Goal: Information Seeking & Learning: Learn about a topic

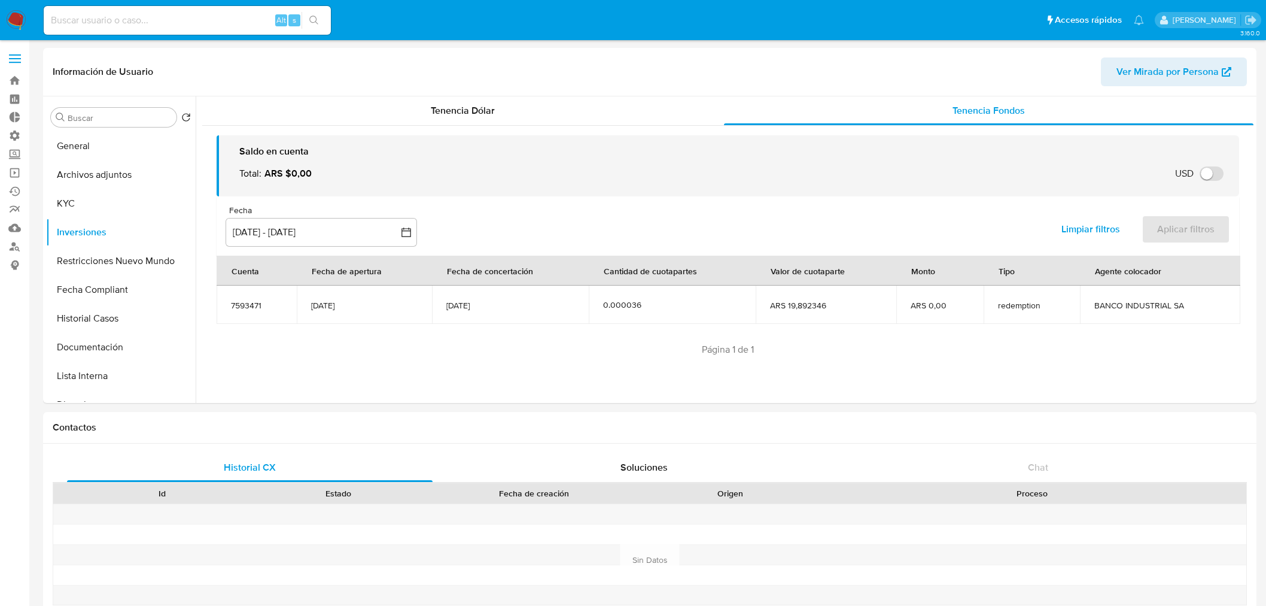
select select "10"
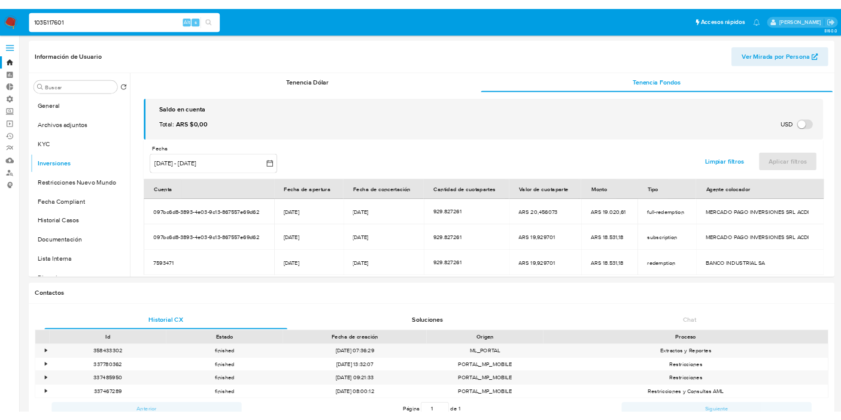
scroll to position [1197, 0]
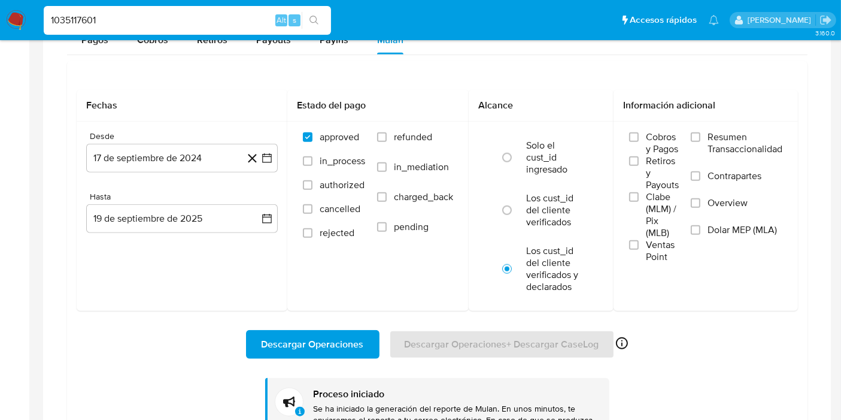
click at [22, 23] on img at bounding box center [16, 20] width 20 height 20
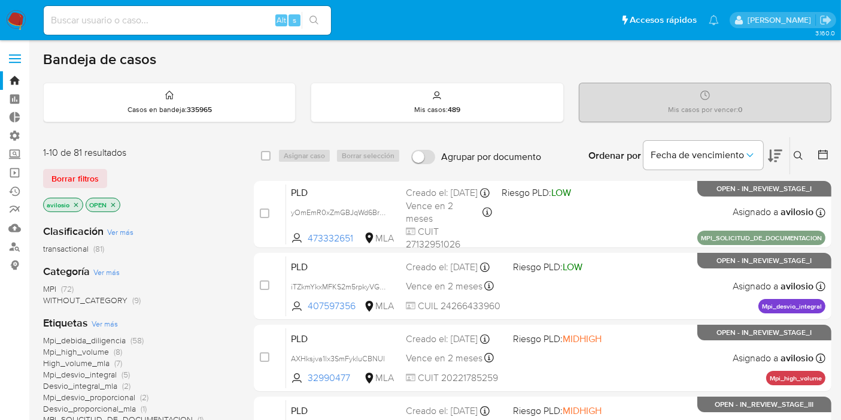
click at [74, 201] on icon "close-filter" at bounding box center [75, 204] width 7 height 7
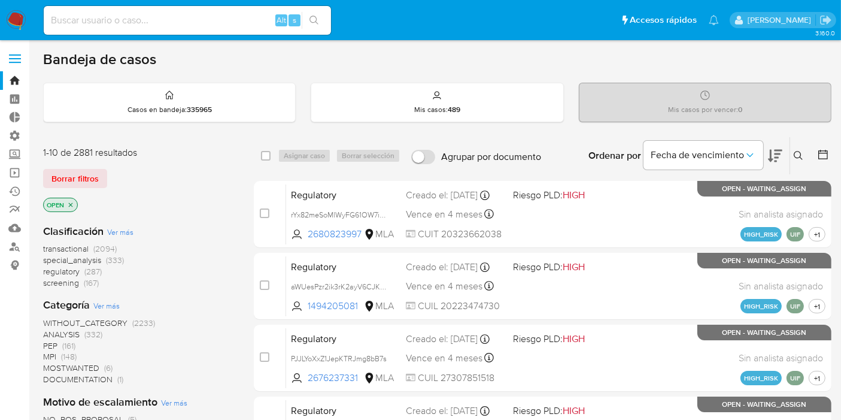
click at [72, 203] on icon "close-filter" at bounding box center [70, 204] width 7 height 7
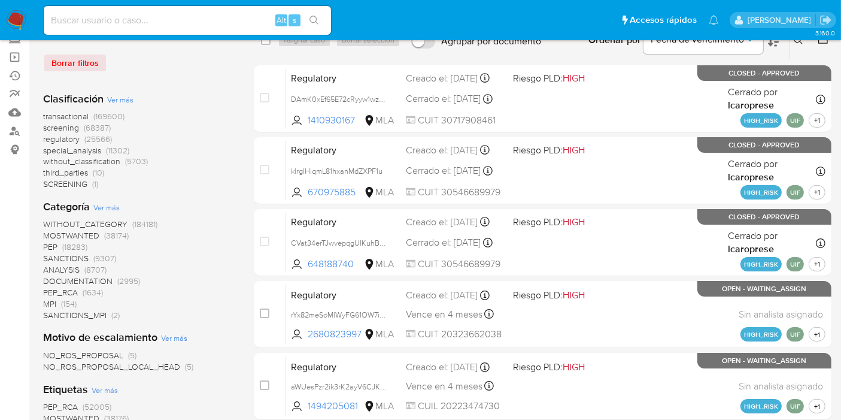
scroll to position [133, 0]
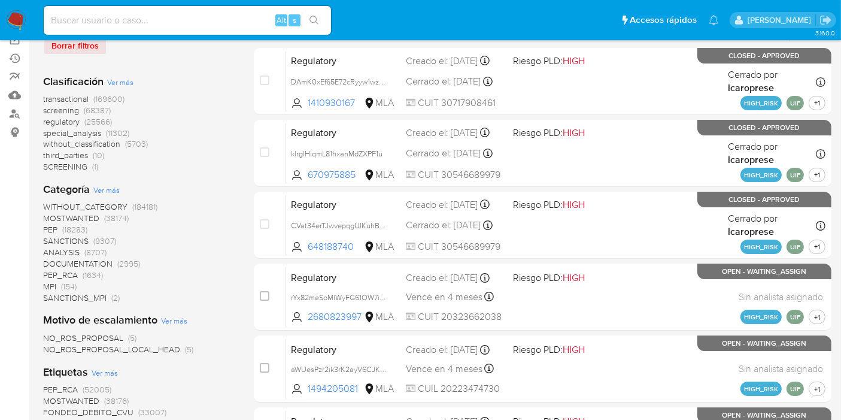
click at [80, 298] on span "SANCTIONS_MPI" at bounding box center [74, 297] width 63 height 12
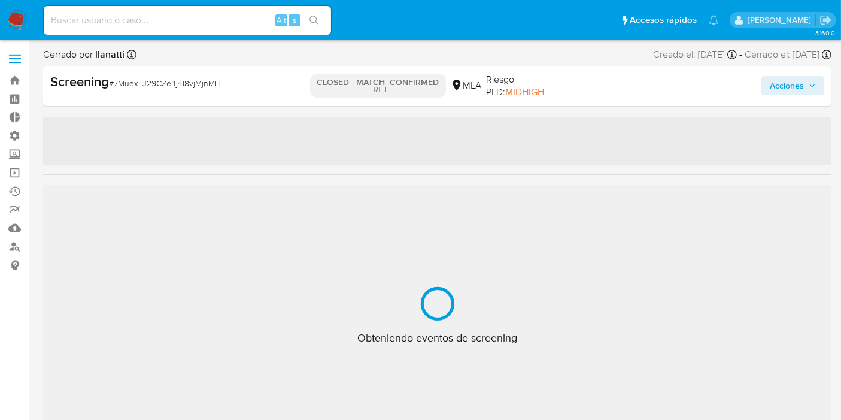
select select "10"
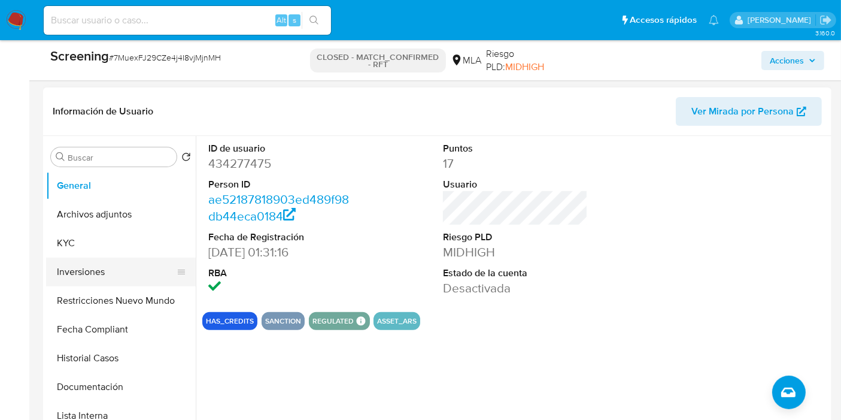
scroll to position [199, 0]
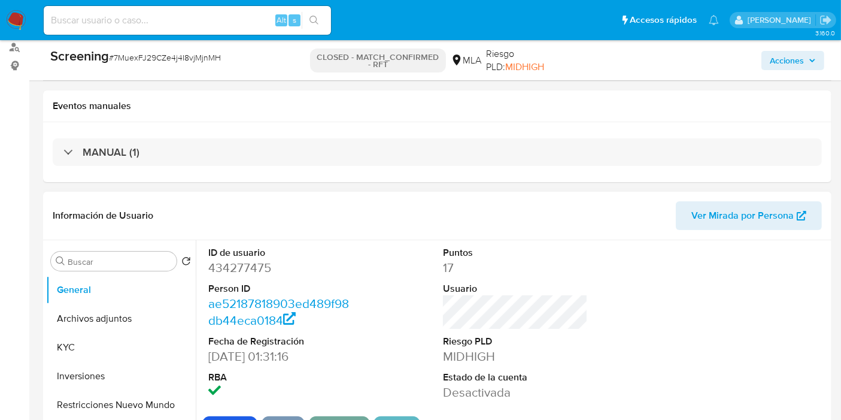
click at [259, 272] on dd "434277475" at bounding box center [280, 267] width 145 height 17
click at [96, 348] on button "KYC" at bounding box center [116, 347] width 140 height 29
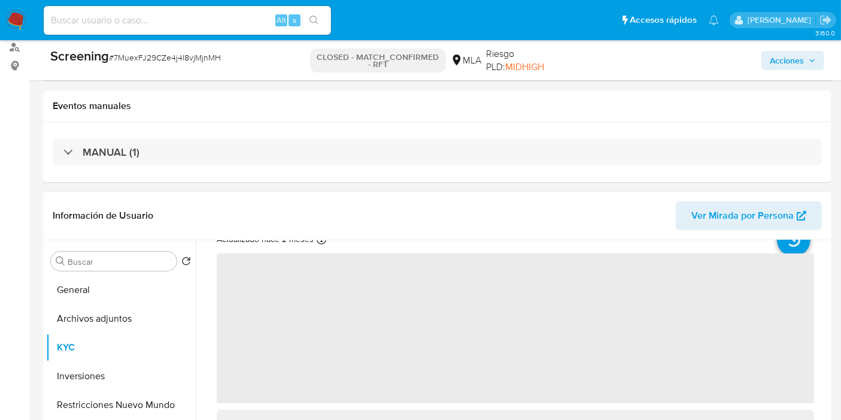
scroll to position [66, 0]
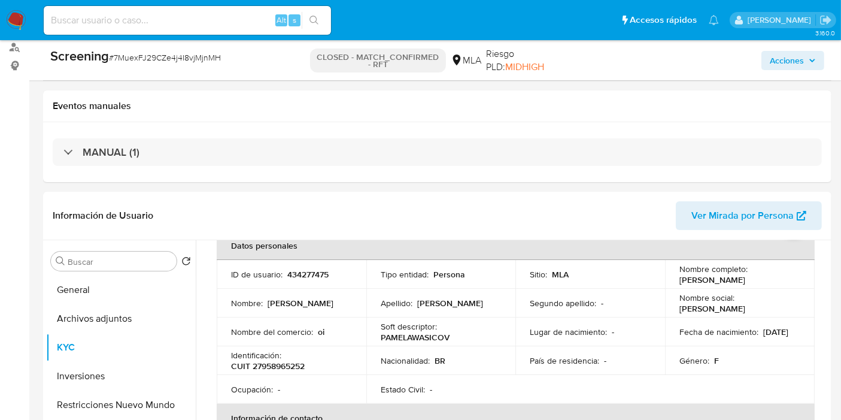
drag, startPoint x: 674, startPoint y: 276, endPoint x: 844, endPoint y: 273, distance: 170.6
click at [793, 278] on td "Nombre completo : Pamela Wasicovichi Miranda" at bounding box center [740, 274] width 150 height 29
copy p "Pamela Wasicovichi Miranda"
click at [274, 363] on p "CUIT 27958965252" at bounding box center [268, 365] width 74 height 11
click at [273, 363] on p "CUIT 27958965252" at bounding box center [268, 365] width 74 height 11
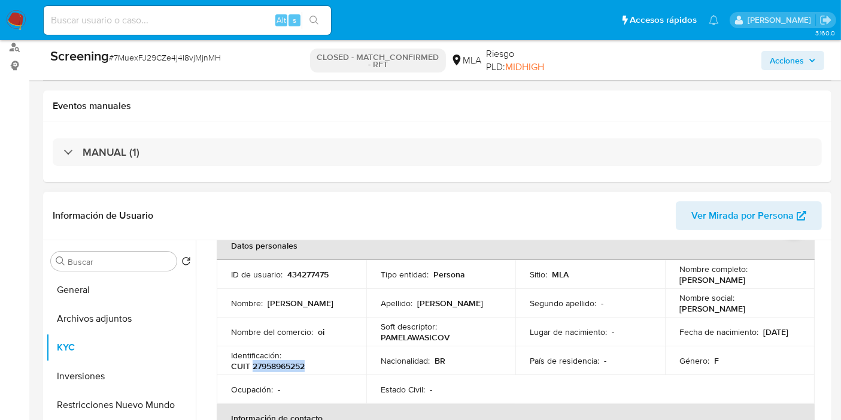
copy p "27958965252"
drag, startPoint x: 180, startPoint y: 60, endPoint x: 113, endPoint y: 63, distance: 67.7
click at [113, 63] on div "Screening # 7MuexFJ29CZe4j4I8vjMjnMH" at bounding box center [177, 56] width 254 height 18
copy span "7MuexFJ29CZe4j4I8vjMjnMH"
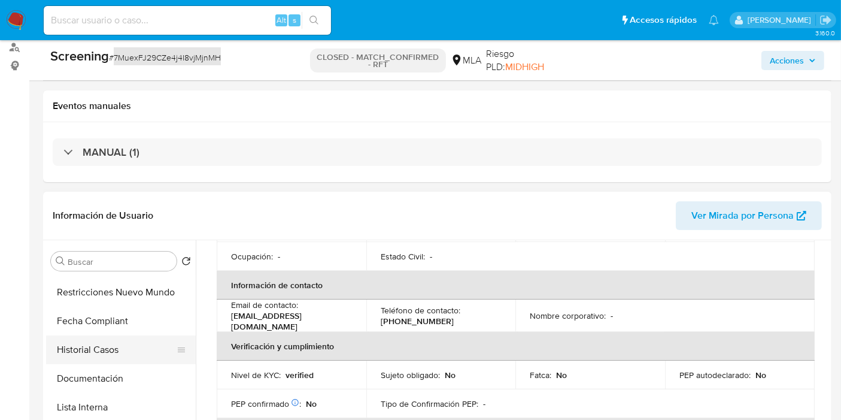
scroll to position [133, 0]
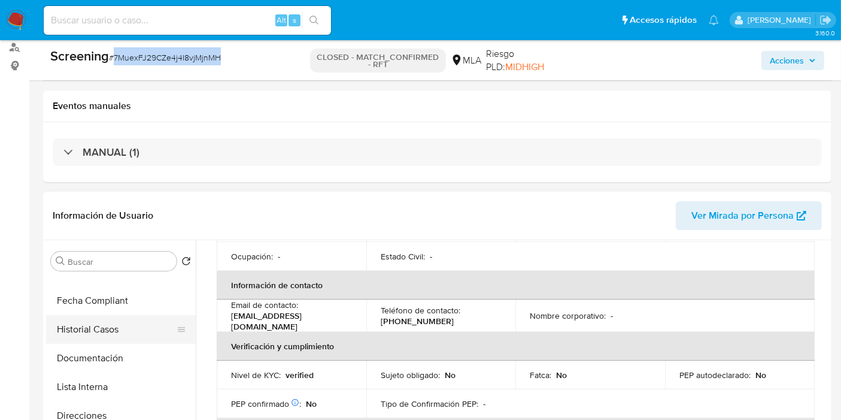
click at [106, 329] on button "Historial Casos" at bounding box center [116, 329] width 140 height 29
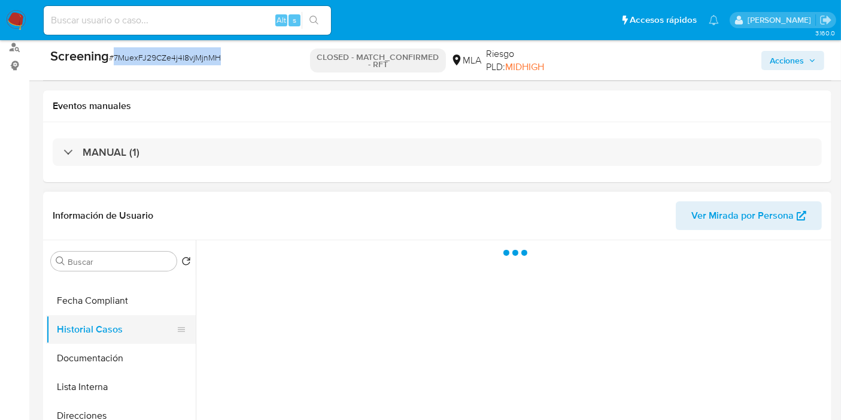
scroll to position [0, 0]
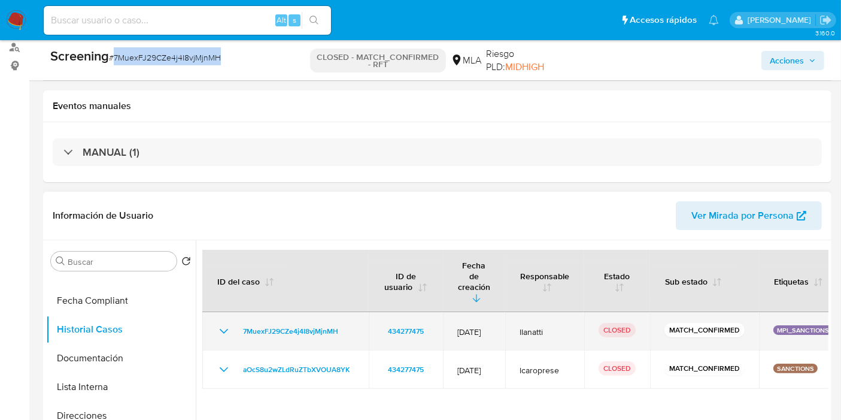
click at [220, 324] on icon "Mostrar/Ocultar" at bounding box center [224, 331] width 14 height 14
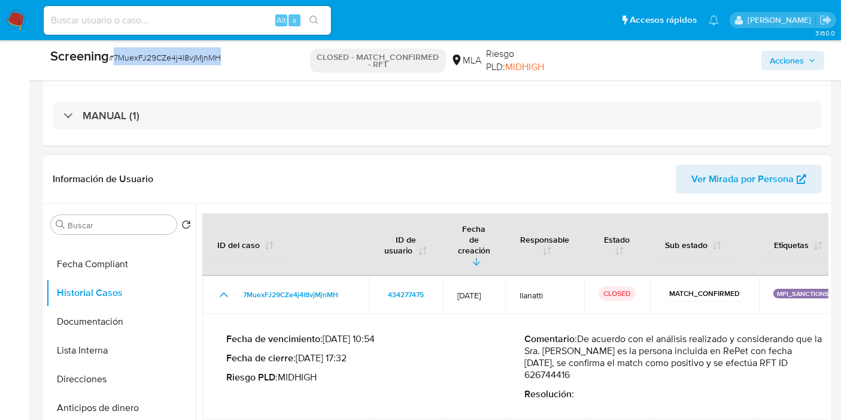
scroll to position [266, 0]
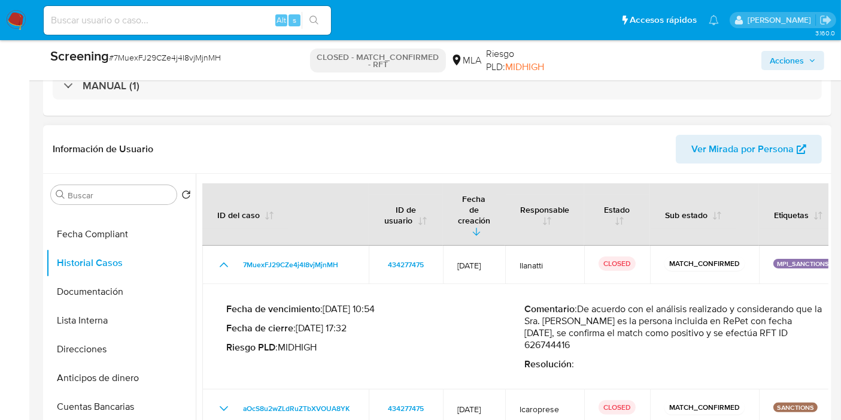
click at [566, 337] on p "Comentario : De acuerdo con el análisis realizado y considerando que la Sra. Pa…" at bounding box center [674, 327] width 299 height 48
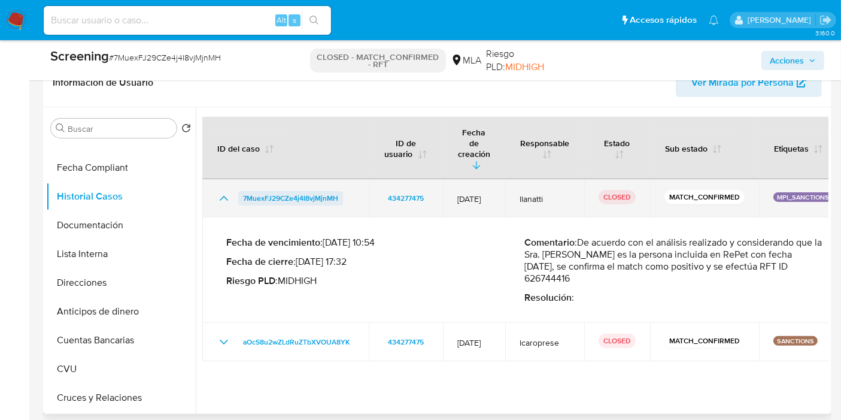
click at [302, 191] on span "7MuexFJ29CZe4j4I8vjMjnMH" at bounding box center [290, 198] width 95 height 14
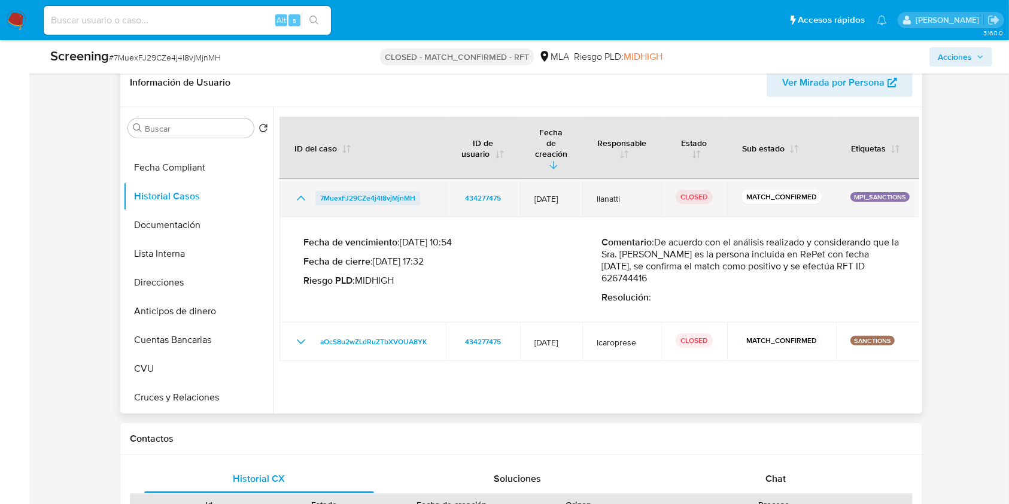
scroll to position [133, 0]
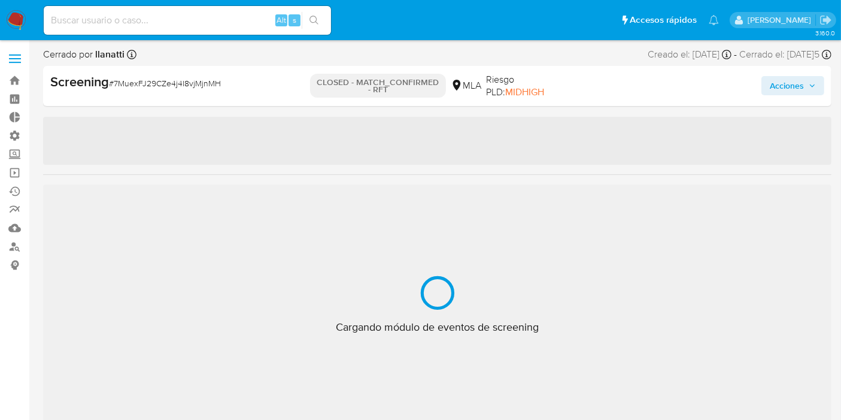
select select "10"
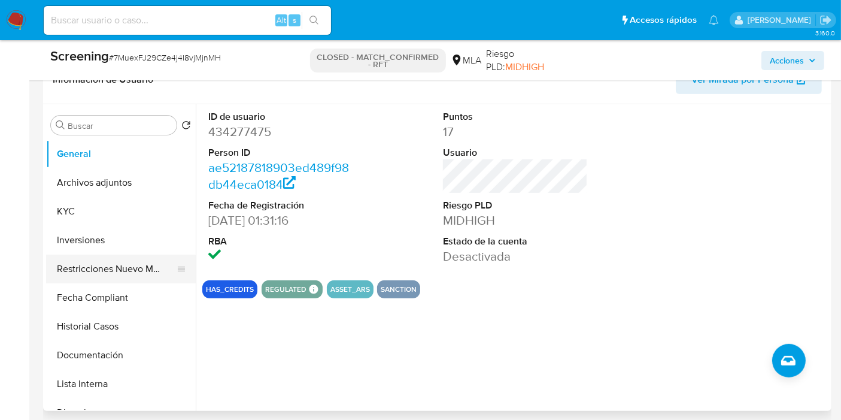
scroll to position [332, 0]
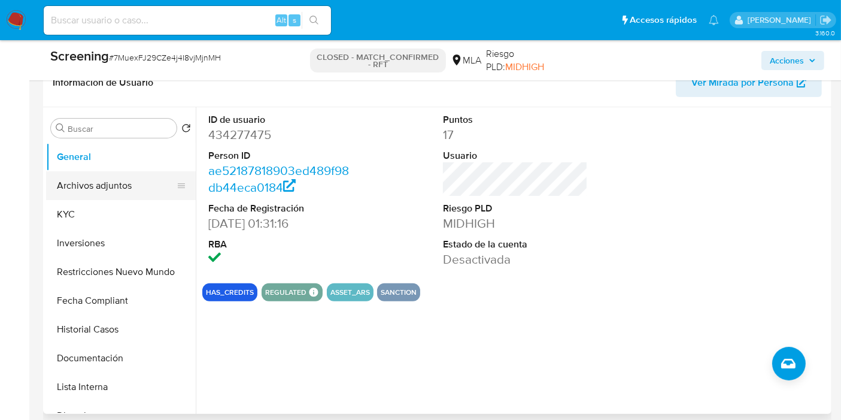
click at [115, 175] on button "Archivos adjuntos" at bounding box center [116, 185] width 140 height 29
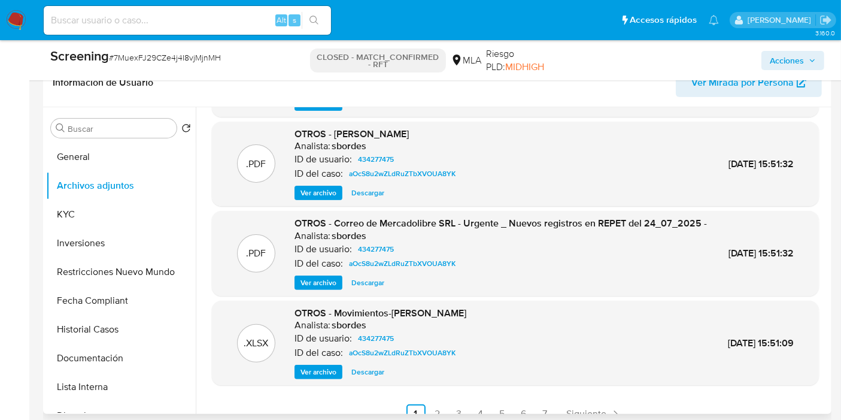
scroll to position [113, 0]
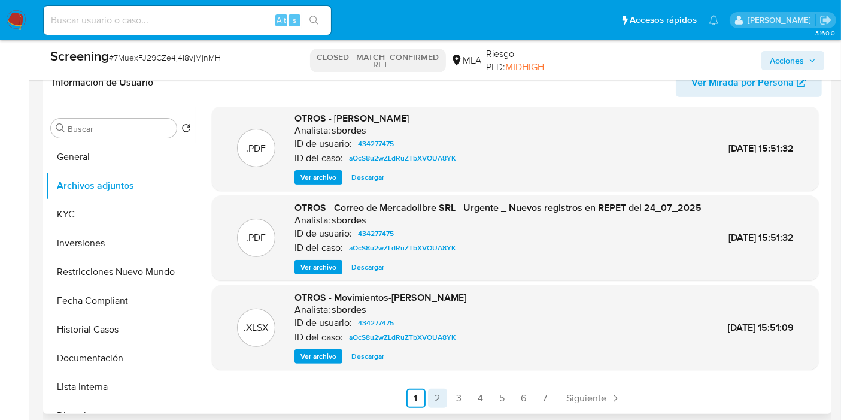
click at [428, 400] on link "2" at bounding box center [437, 397] width 19 height 19
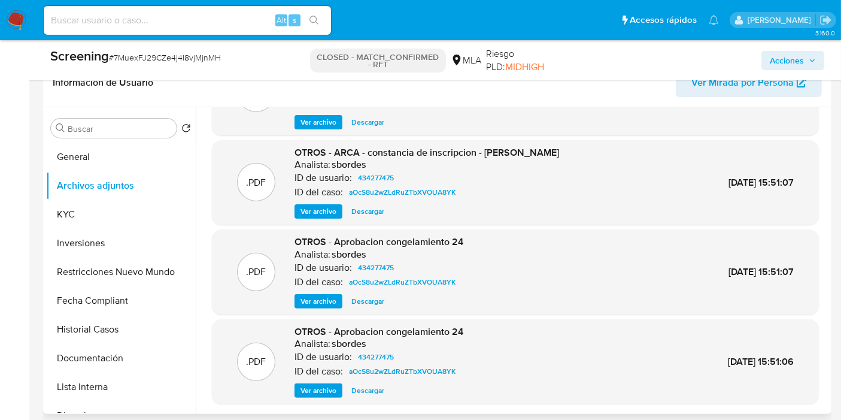
scroll to position [101, 0]
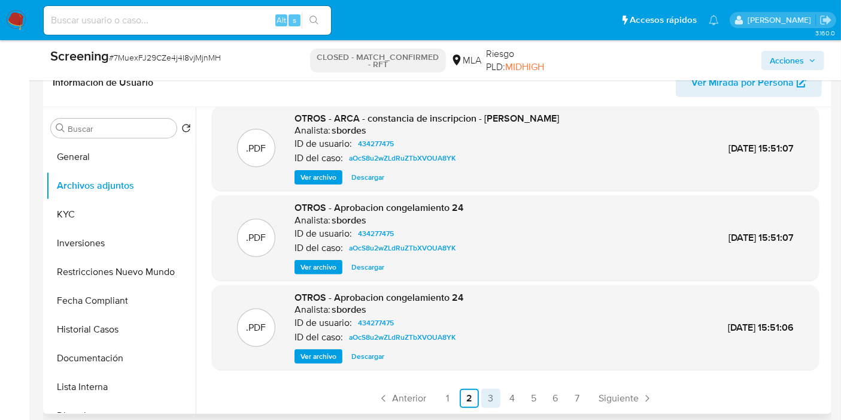
click at [483, 397] on link "3" at bounding box center [490, 397] width 19 height 19
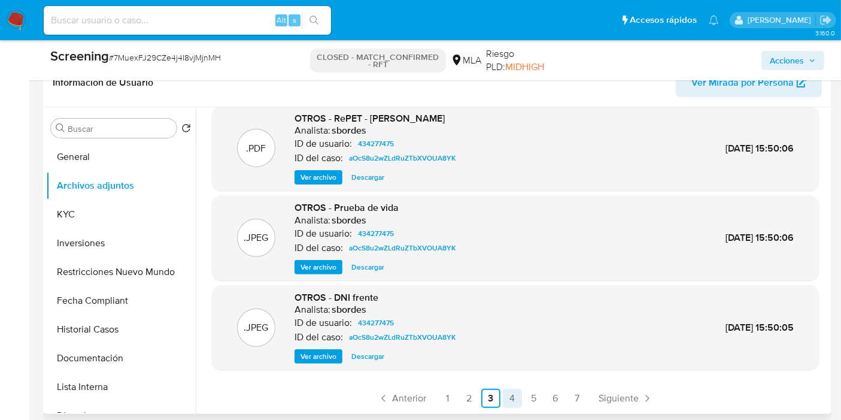
click at [511, 398] on link "4" at bounding box center [512, 397] width 19 height 19
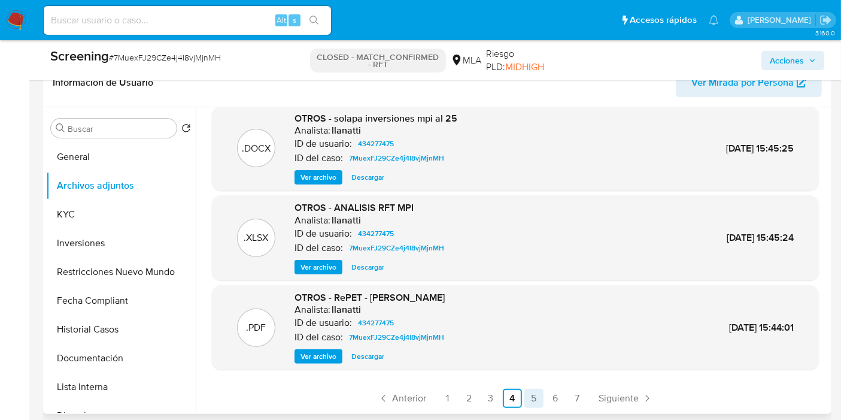
click at [527, 395] on link "5" at bounding box center [533, 397] width 19 height 19
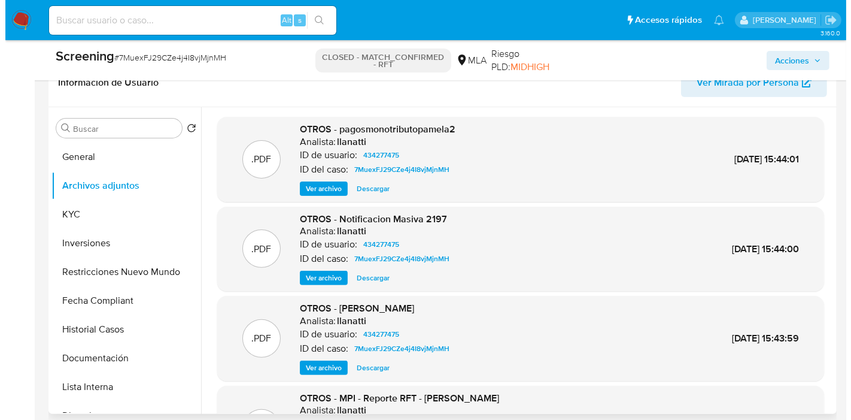
scroll to position [66, 0]
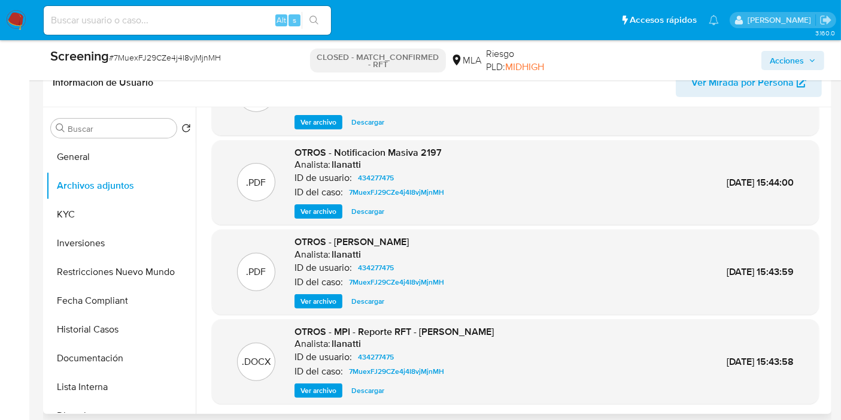
click at [324, 391] on span "Ver archivo" at bounding box center [318, 390] width 36 height 12
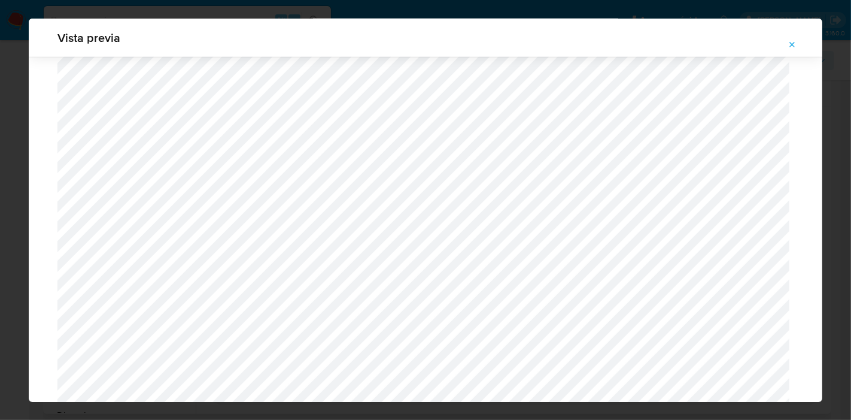
scroll to position [707, 0]
click at [20, 157] on div "Vista previa" at bounding box center [425, 210] width 851 height 420
click at [792, 45] on icon "Attachment preview" at bounding box center [792, 44] width 5 height 5
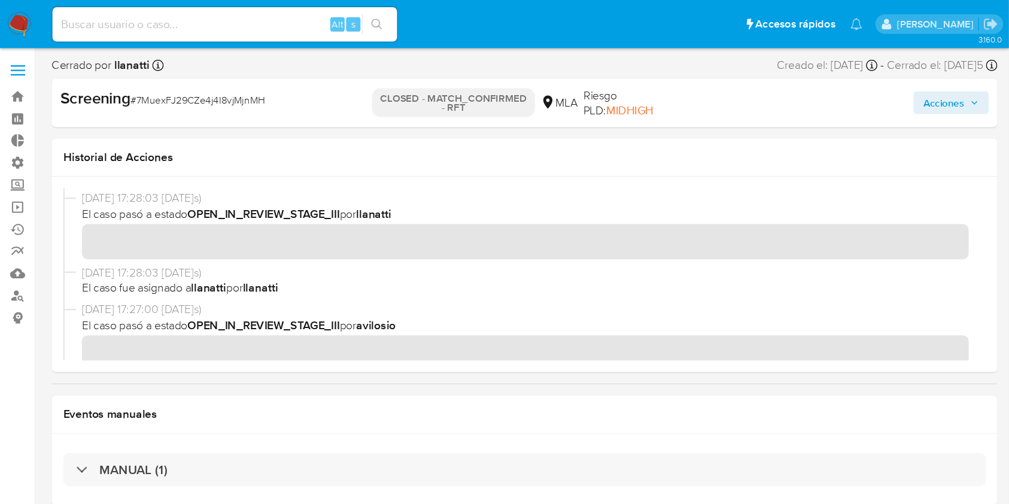
scroll to position [0, 0]
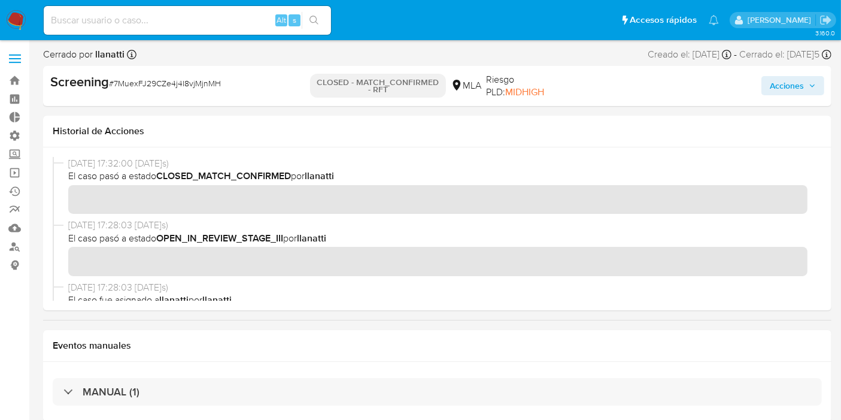
click at [58, 214] on div "25/07/2025 17:32:00 (hace 2 meses) El caso pasó a estado CLOSED_MATCH_CONFIRMED…" at bounding box center [437, 188] width 769 height 62
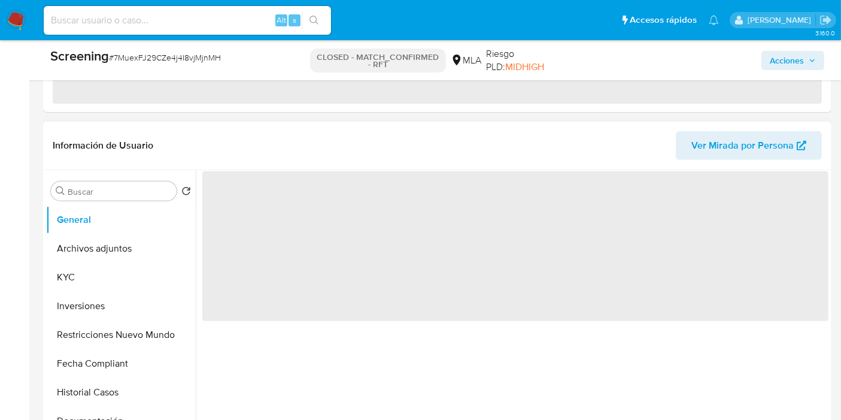
select select "10"
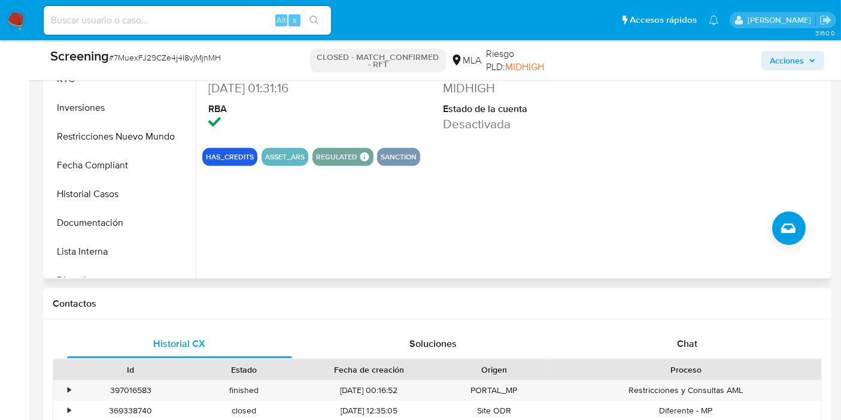
scroll to position [68, 0]
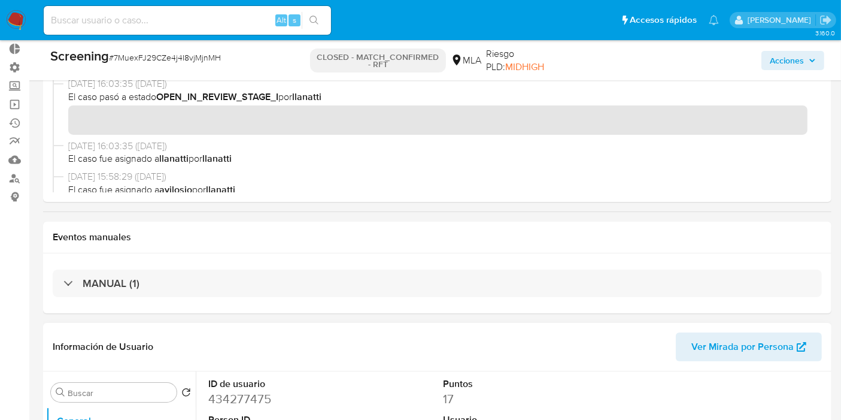
click at [110, 391] on input "Buscar" at bounding box center [120, 392] width 104 height 11
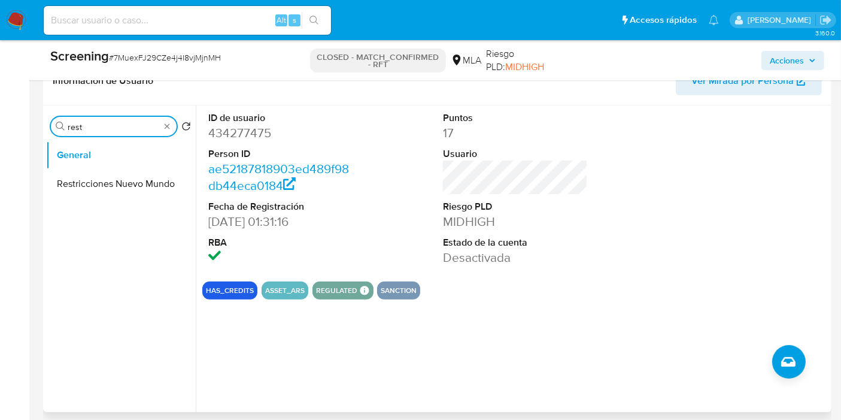
scroll to position [335, 0]
type input "rest"
click at [93, 184] on button "Restricciones Nuevo Mundo" at bounding box center [116, 183] width 140 height 29
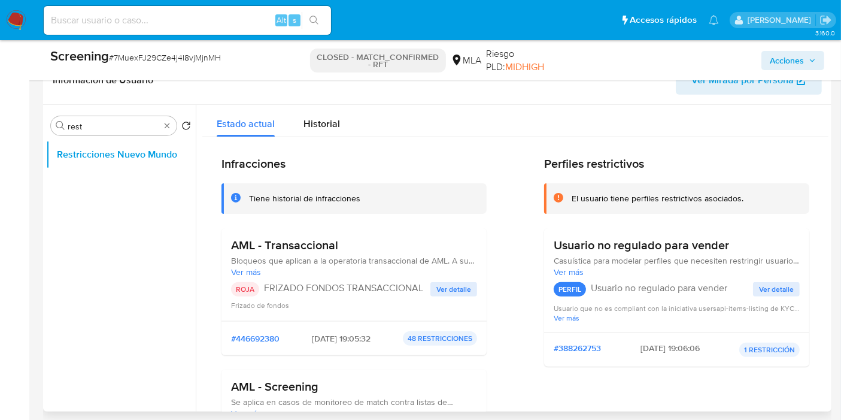
drag, startPoint x: 265, startPoint y: 285, endPoint x: 428, endPoint y: 287, distance: 162.8
click at [428, 287] on p "FRIZADO FONDOS TRANSACCIONAL" at bounding box center [347, 288] width 166 height 12
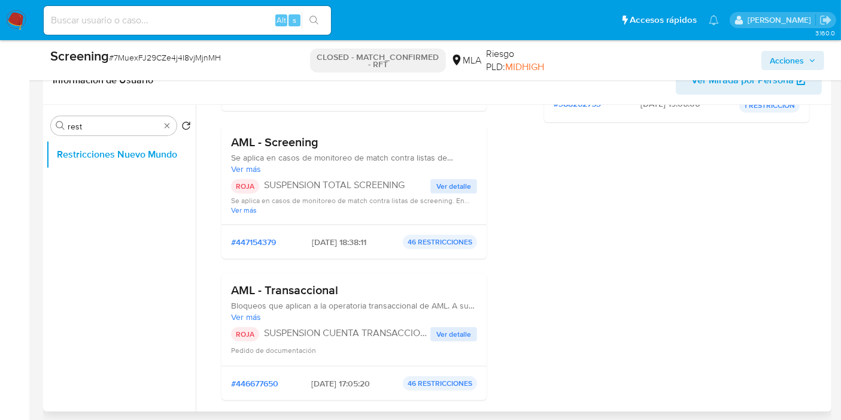
scroll to position [266, 0]
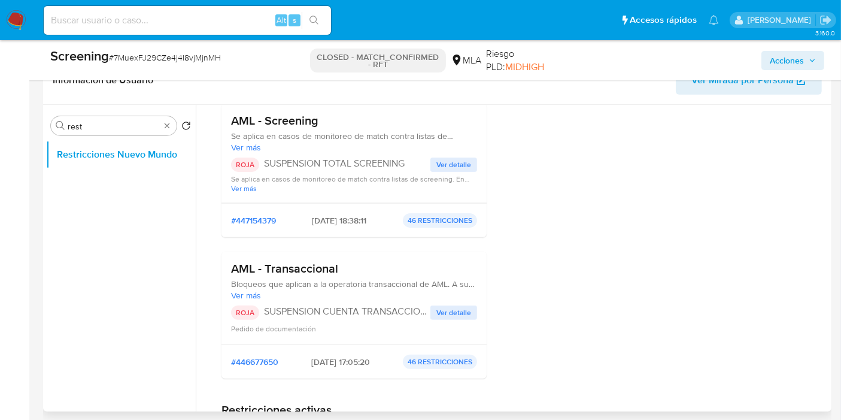
click at [446, 310] on span "Ver detalle" at bounding box center [453, 312] width 35 height 12
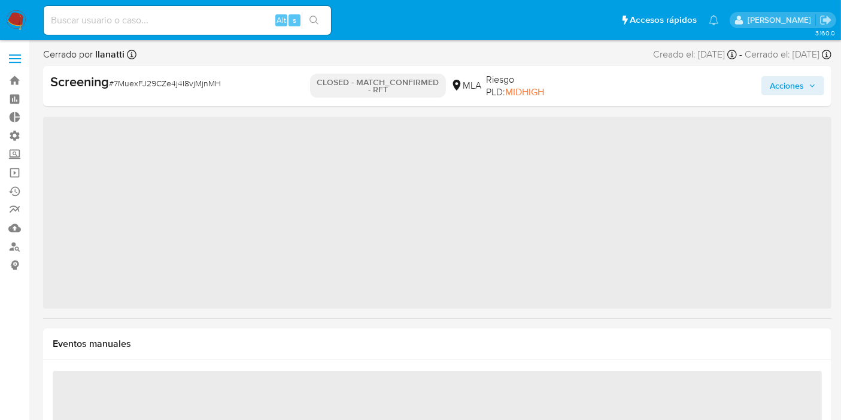
select select "10"
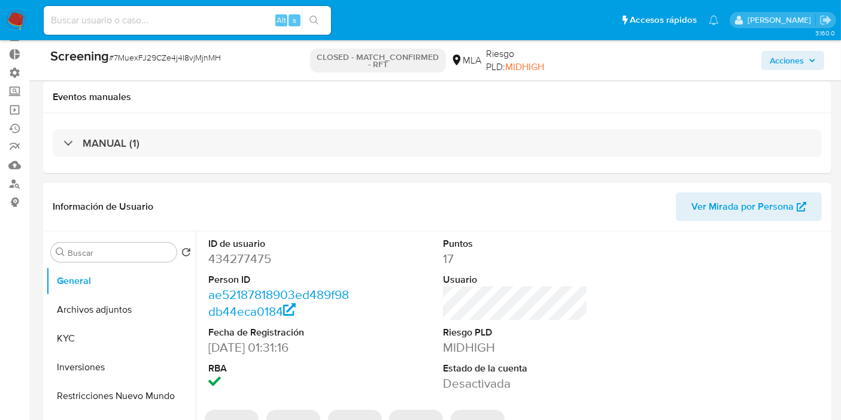
scroll to position [266, 0]
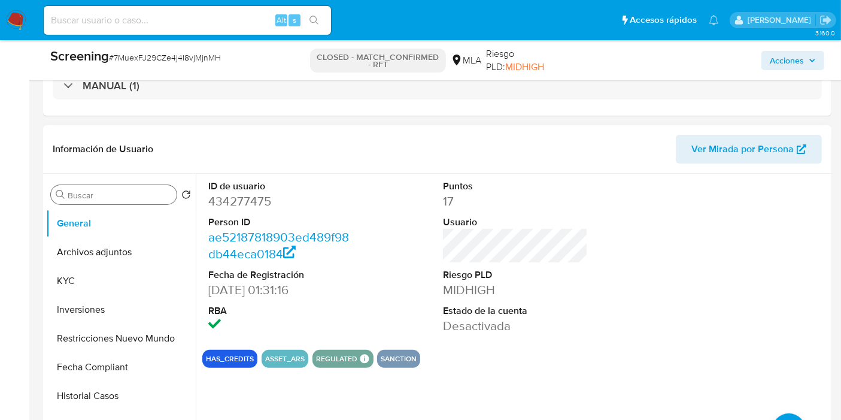
click at [114, 190] on input "Buscar" at bounding box center [120, 195] width 104 height 11
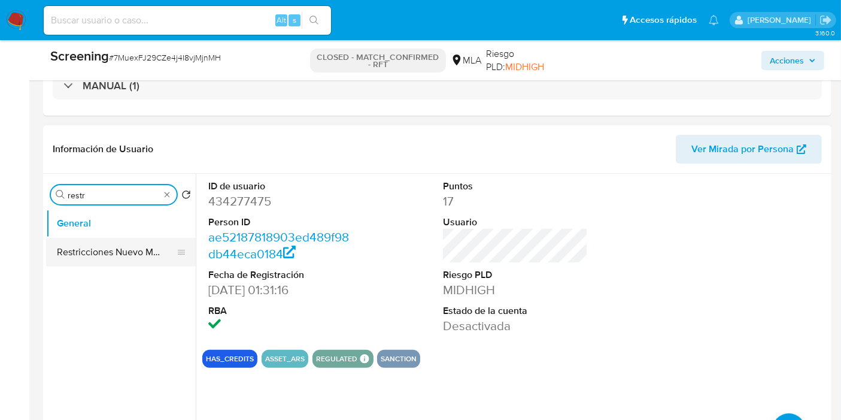
type input "restr"
click at [177, 254] on icon at bounding box center [182, 252] width 10 height 10
click at [136, 252] on button "Restricciones Nuevo Mundo" at bounding box center [116, 252] width 140 height 29
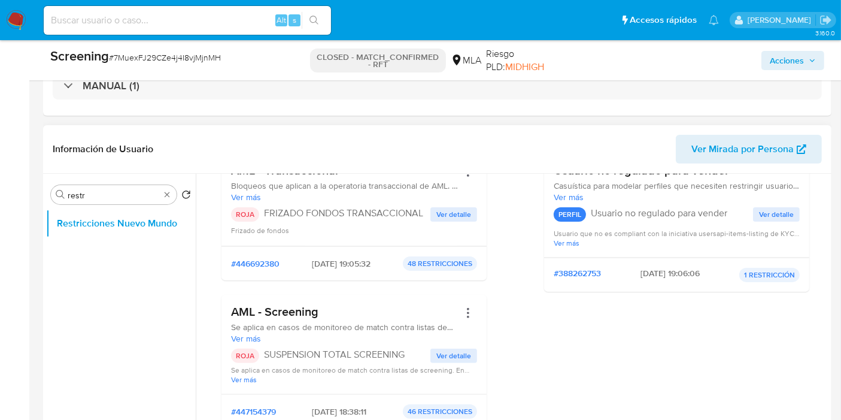
scroll to position [66, 0]
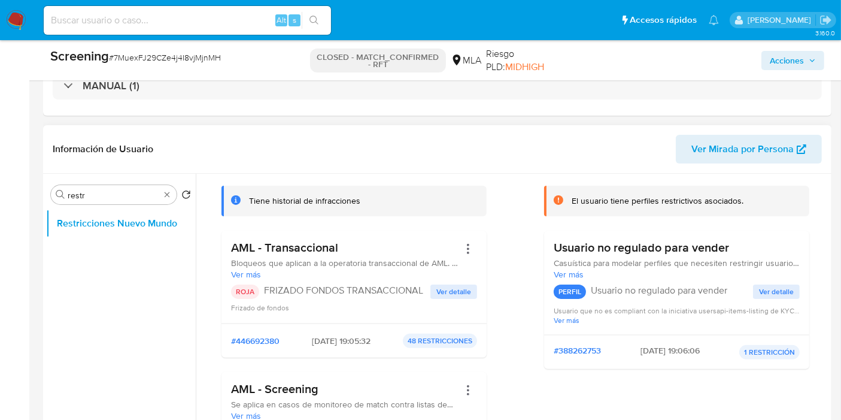
drag, startPoint x: 260, startPoint y: 291, endPoint x: 424, endPoint y: 290, distance: 164.0
click at [421, 289] on div "ROJA FRIZADO FONDOS TRANSACCIONAL" at bounding box center [330, 291] width 199 height 14
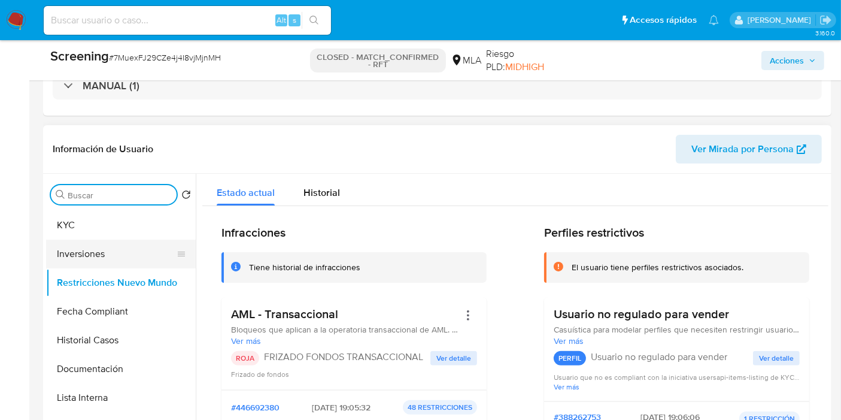
scroll to position [133, 0]
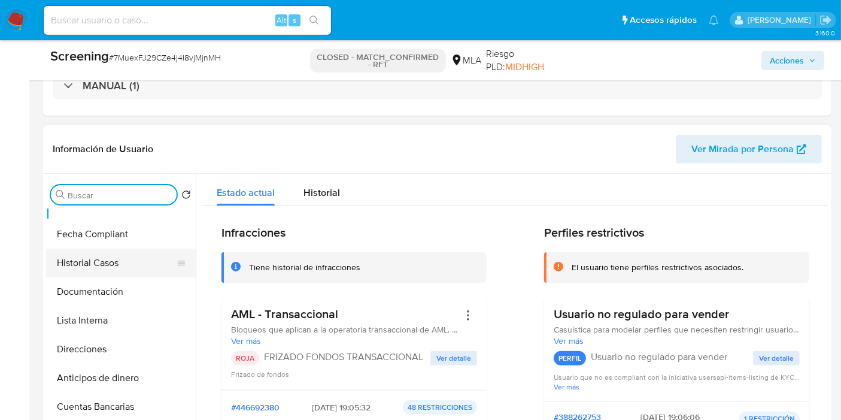
click at [102, 260] on button "Historial Casos" at bounding box center [116, 262] width 140 height 29
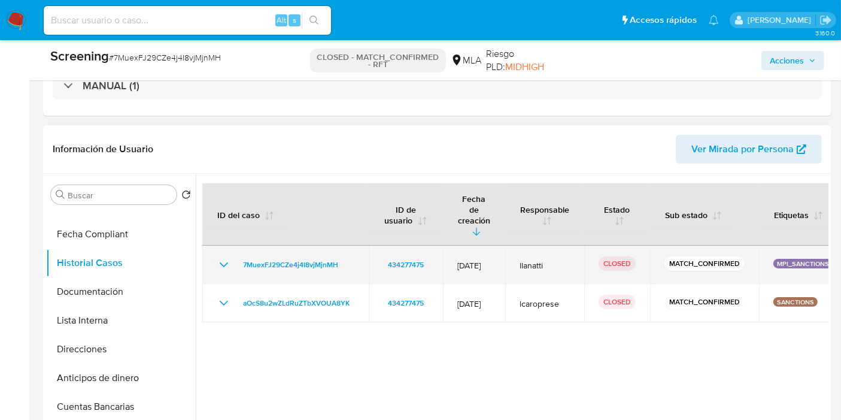
click at [221, 257] on icon "Mostrar/Ocultar" at bounding box center [224, 264] width 14 height 14
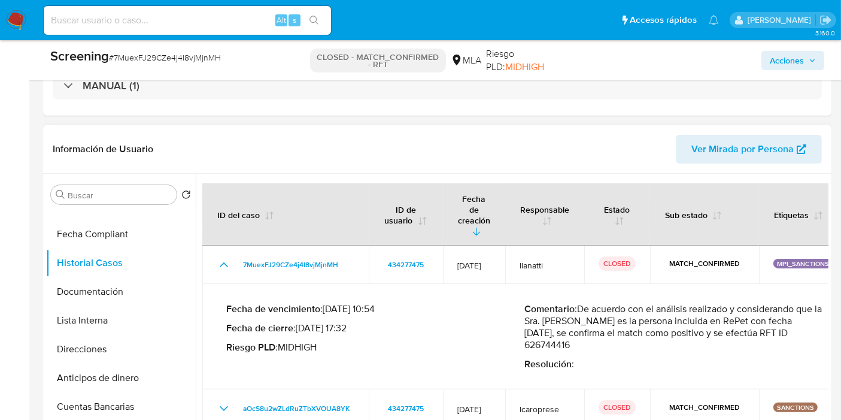
click at [571, 321] on p "Comentario : De acuerdo con el análisis realizado y considerando que la Sra. Pa…" at bounding box center [674, 327] width 299 height 48
click at [636, 318] on p "Comentario : De acuerdo con el análisis realizado y considerando que la Sra. Pa…" at bounding box center [674, 327] width 299 height 48
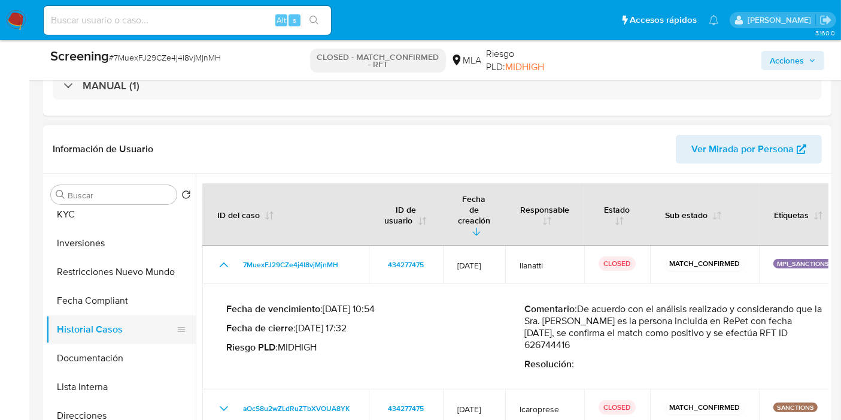
scroll to position [0, 0]
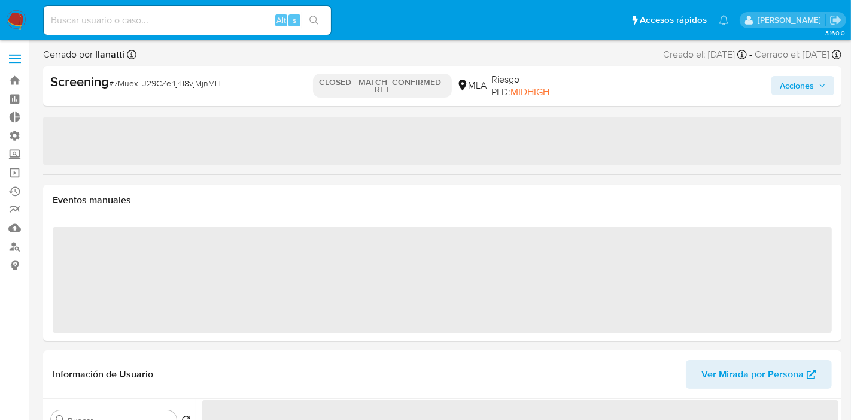
select select "10"
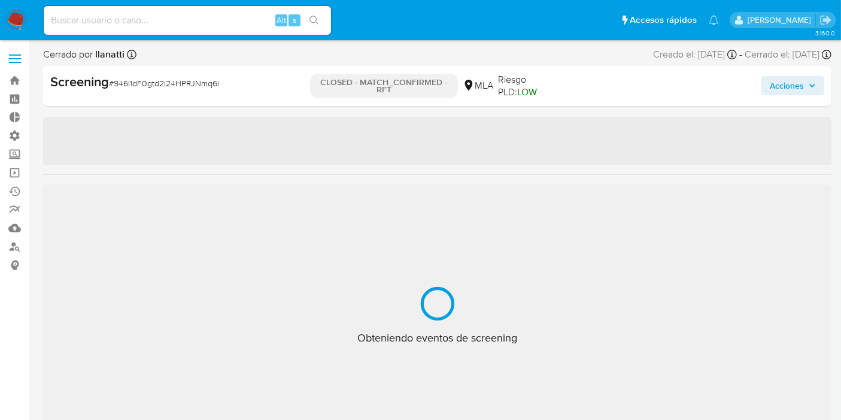
select select "10"
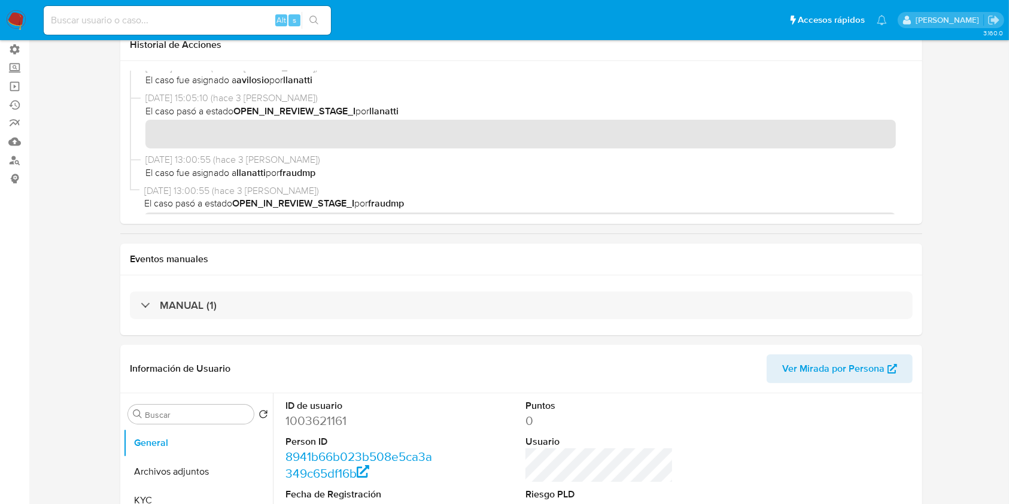
scroll to position [319, 0]
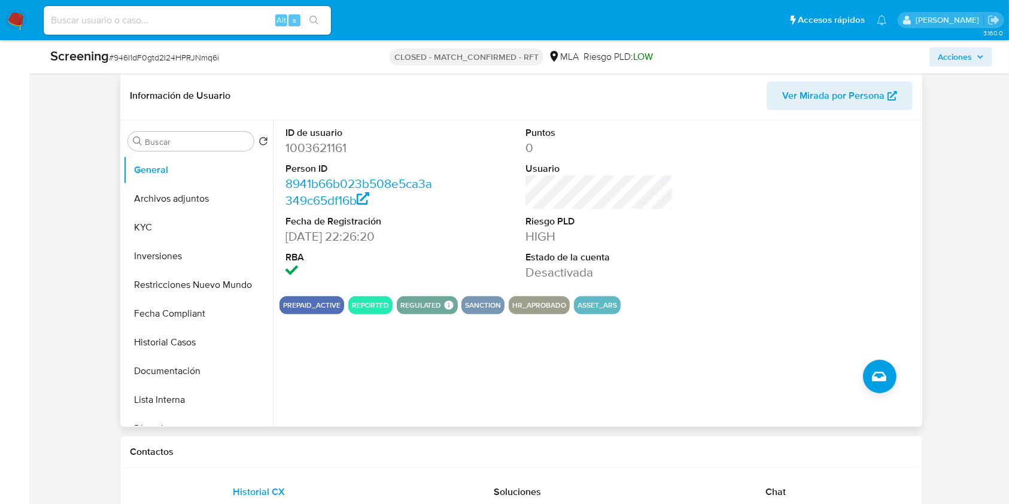
click at [314, 143] on dd "1003621161" at bounding box center [359, 147] width 148 height 17
copy dd "1003621161"
drag, startPoint x: 144, startPoint y: 224, endPoint x: 254, endPoint y: 215, distance: 110.5
click at [144, 224] on button "KYC" at bounding box center [193, 227] width 140 height 29
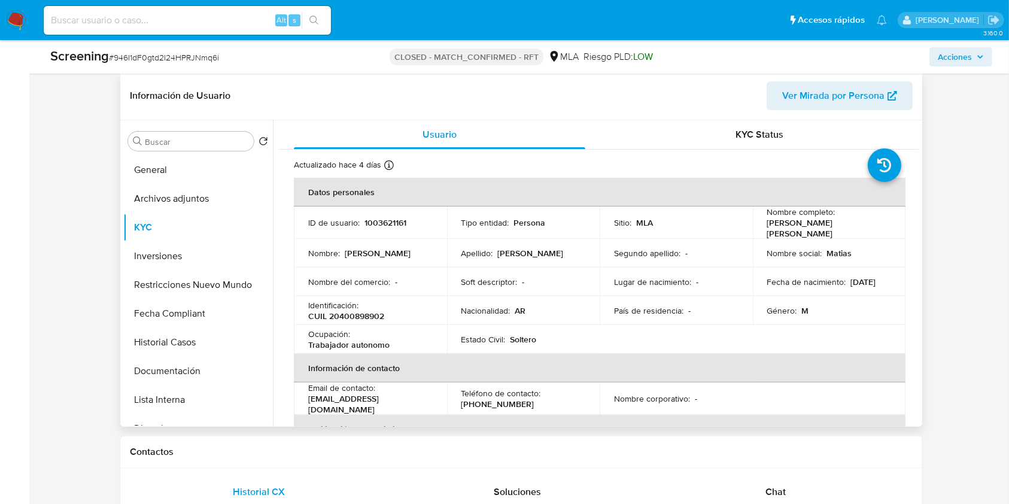
click at [816, 227] on p "Matias Daniel Santana" at bounding box center [827, 228] width 120 height 22
copy div "Nombre completo : Matias Daniel Santana"
click at [844, 219] on p "Matias Daniel Santana" at bounding box center [827, 228] width 120 height 22
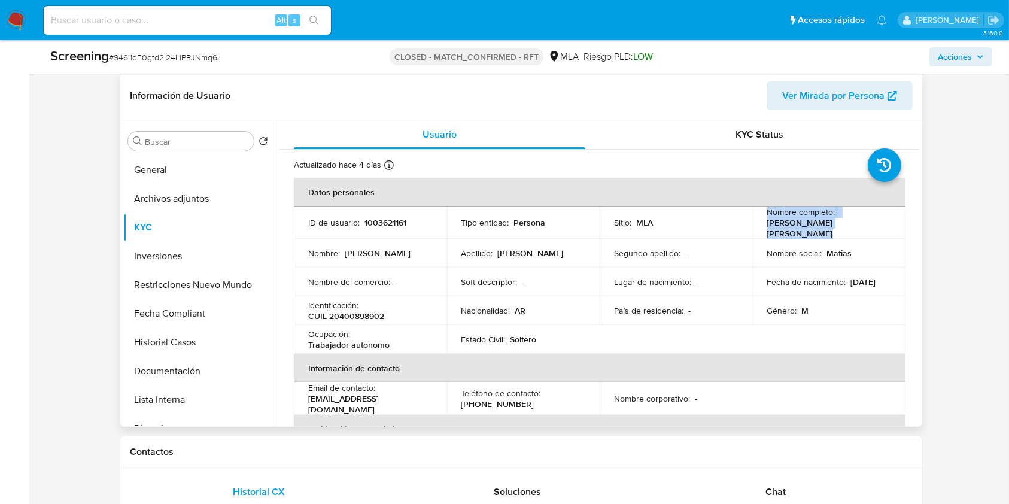
click at [850, 221] on div "Nombre completo : Matias Daniel Santana" at bounding box center [829, 222] width 124 height 32
click at [850, 224] on div "Nombre completo : Matias Daniel Santana" at bounding box center [829, 222] width 124 height 32
click at [844, 239] on td "Nombre social : Matias" at bounding box center [829, 253] width 153 height 29
drag, startPoint x: 847, startPoint y: 230, endPoint x: 757, endPoint y: 232, distance: 89.8
click at [757, 232] on td "Nombre completo : Matias Daniel Santana" at bounding box center [829, 222] width 153 height 32
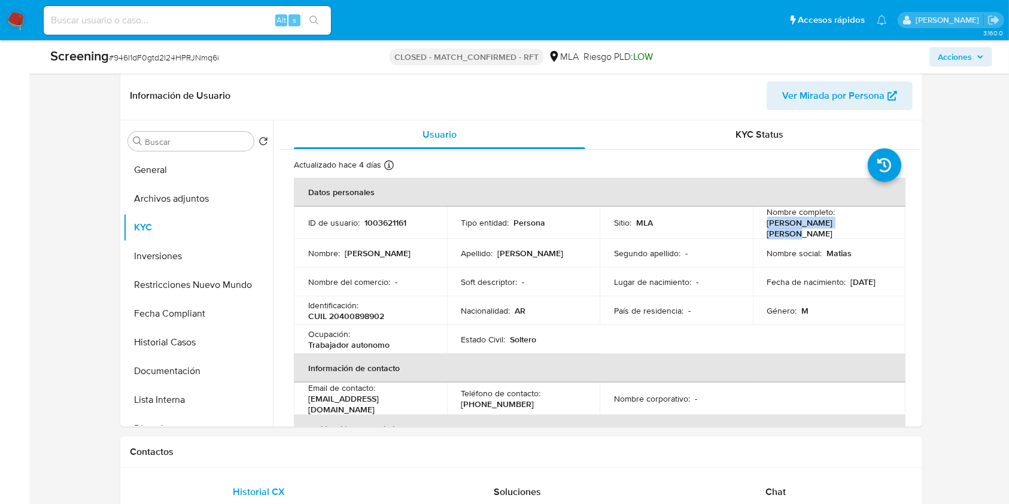
copy p "Matias Daniel Santana"
click at [360, 311] on p "CUIL 20400898902" at bounding box center [346, 316] width 76 height 11
click at [361, 311] on p "CUIL 20400898902" at bounding box center [346, 316] width 76 height 11
copy p "20400898902"
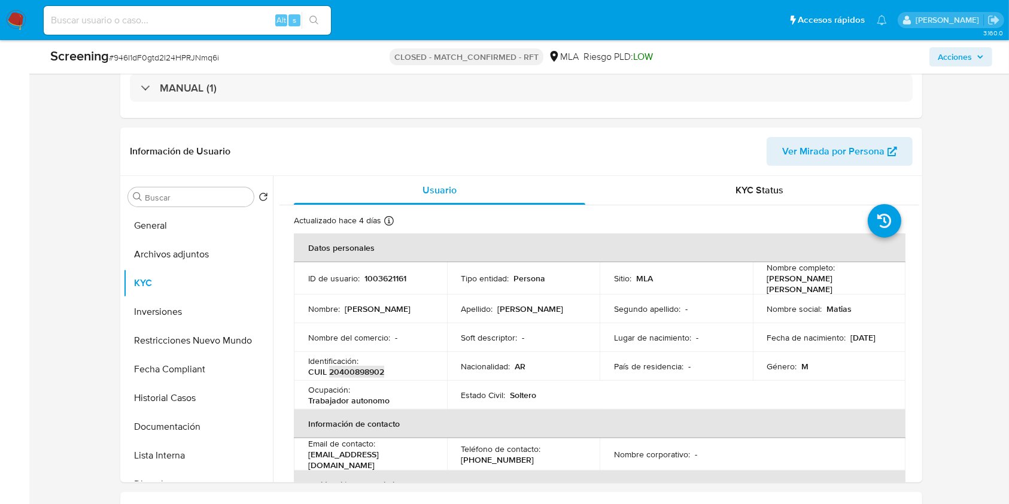
scroll to position [239, 0]
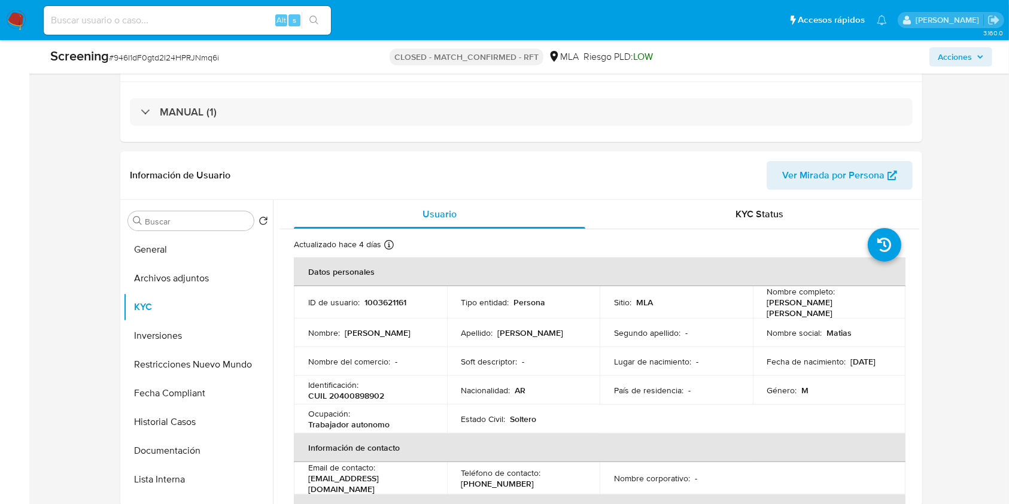
click at [196, 54] on span "# 946I1dF0gtd2I24HPRJNmq6i" at bounding box center [164, 57] width 110 height 12
copy span "946I1dF0gtd2I24HPRJNmq6i"
click at [197, 419] on button "Historial Casos" at bounding box center [193, 422] width 140 height 29
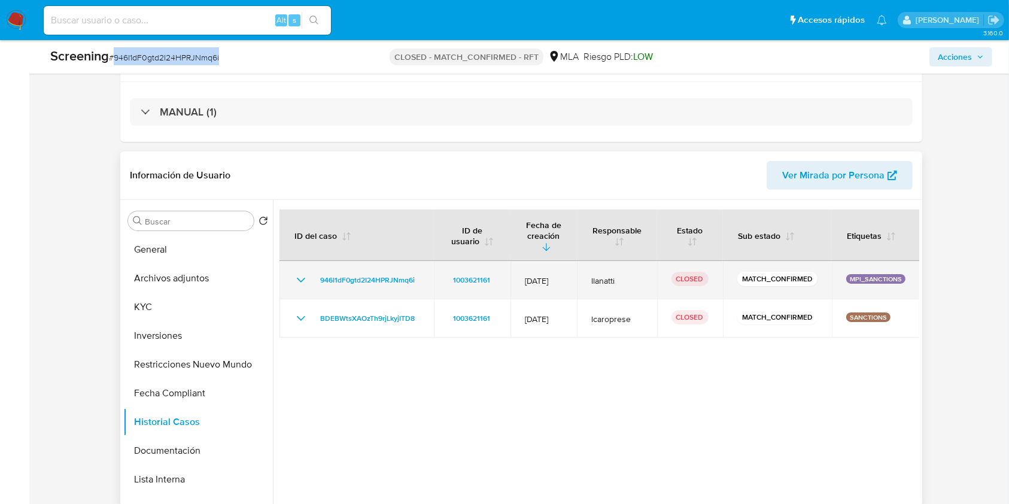
click at [302, 273] on icon "Mostrar/Ocultar" at bounding box center [301, 280] width 14 height 14
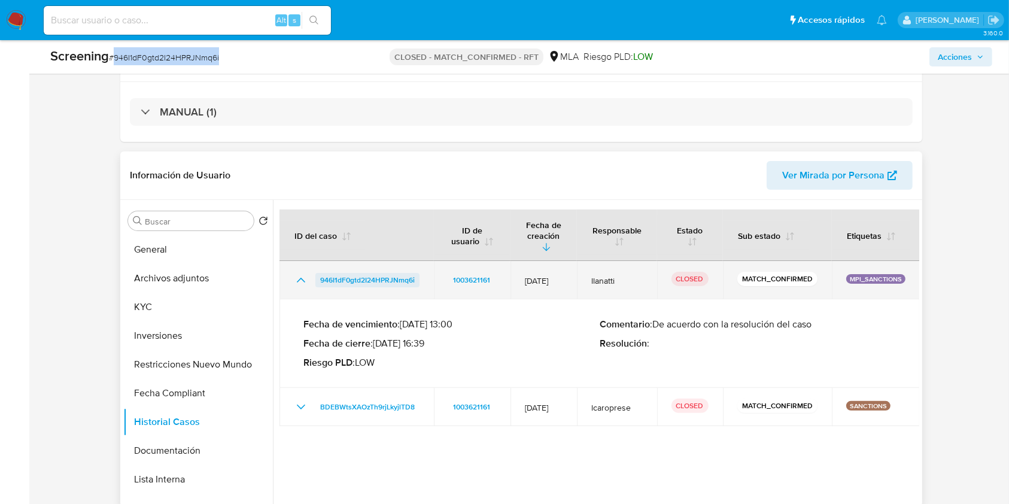
click at [371, 273] on span "946I1dF0gtd2I24HPRJNmq6i" at bounding box center [367, 280] width 95 height 14
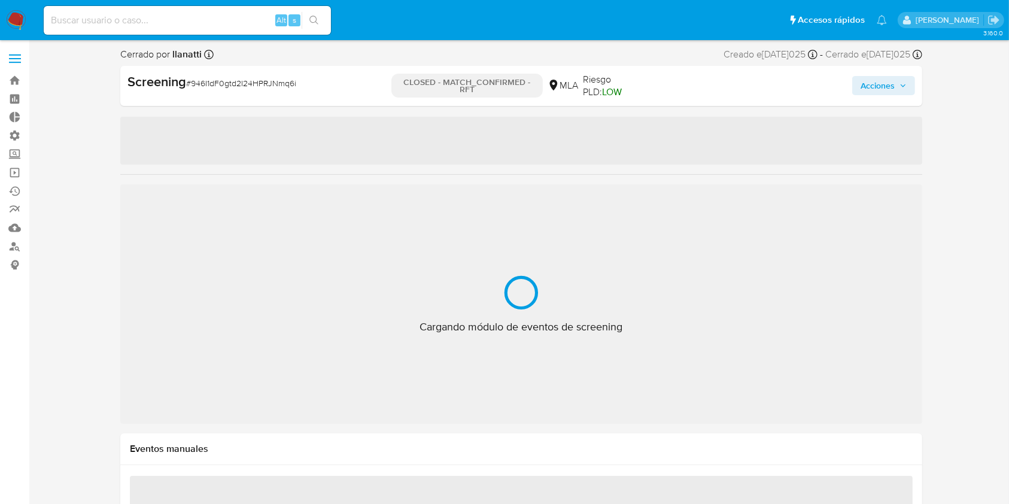
select select "10"
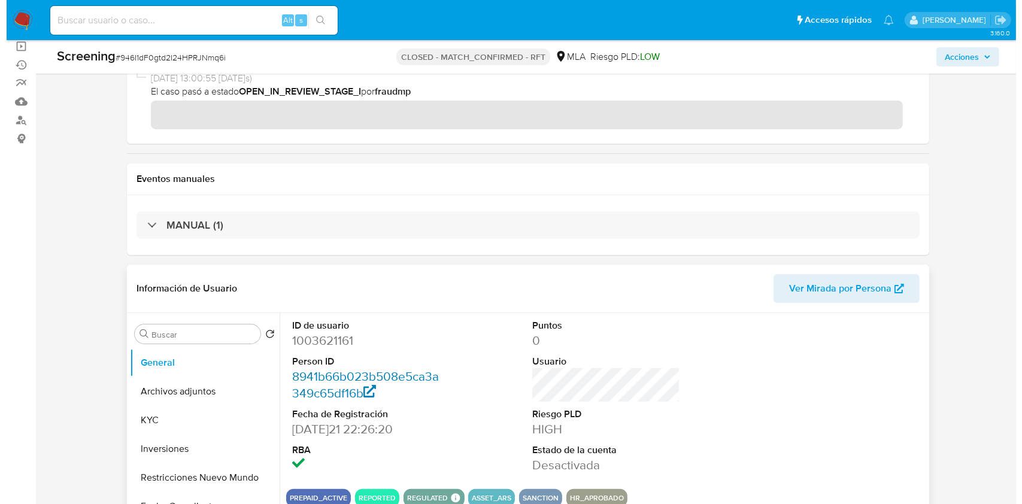
scroll to position [159, 0]
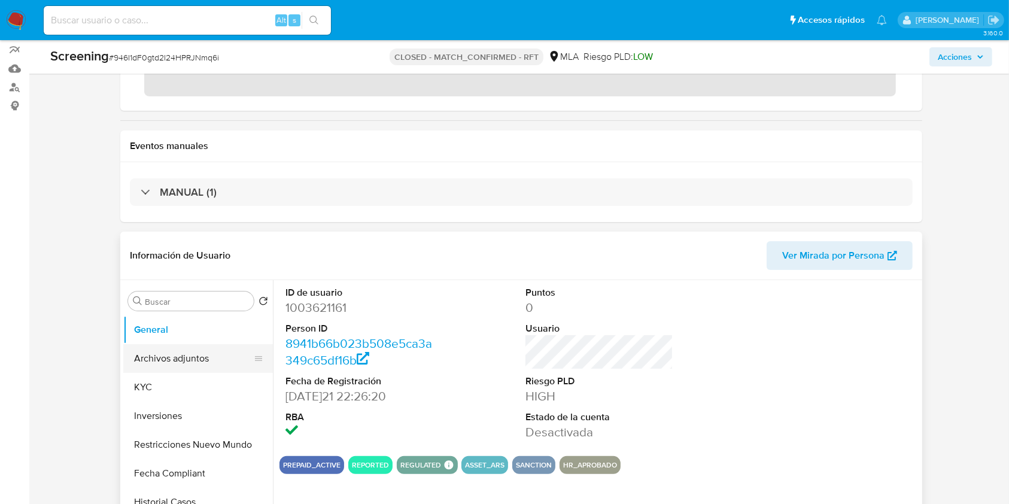
click at [178, 352] on button "Archivos adjuntos" at bounding box center [193, 358] width 140 height 29
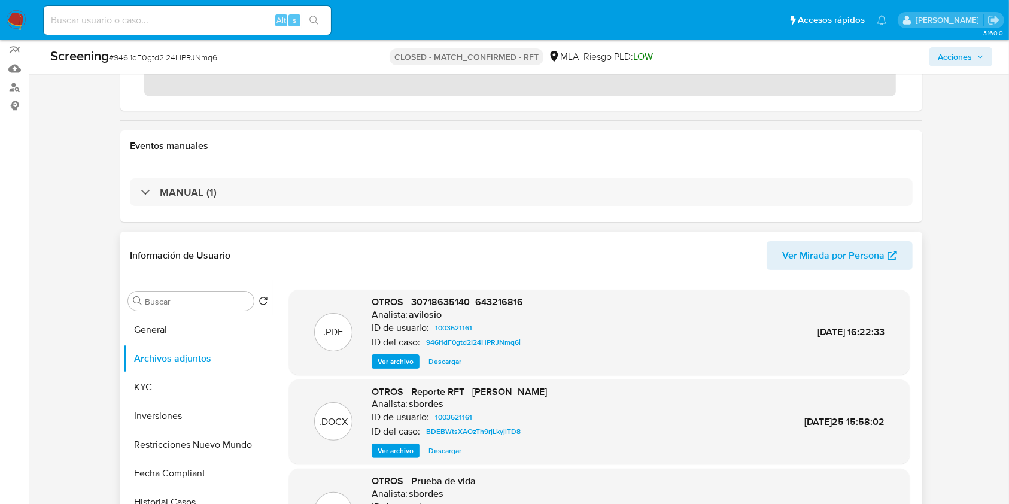
click at [409, 445] on span "Ver archivo" at bounding box center [396, 451] width 36 height 12
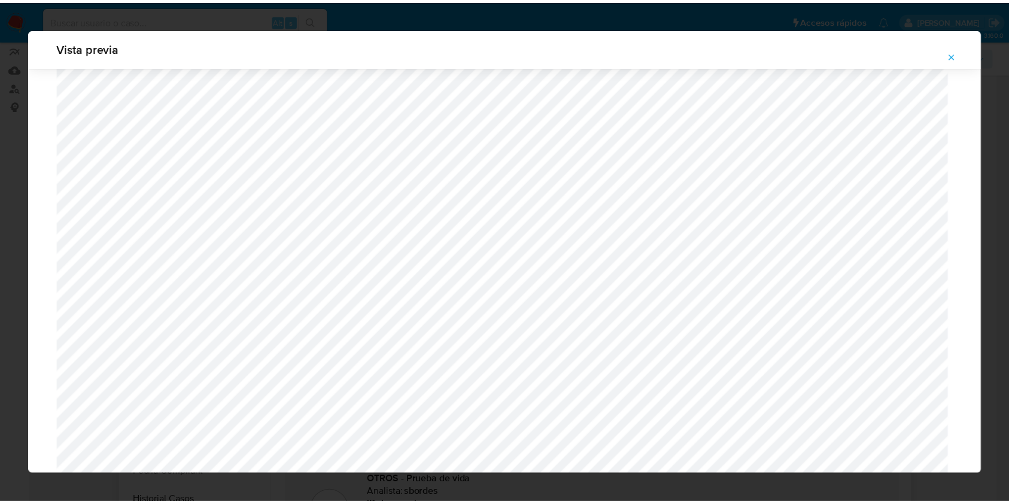
scroll to position [0, 0]
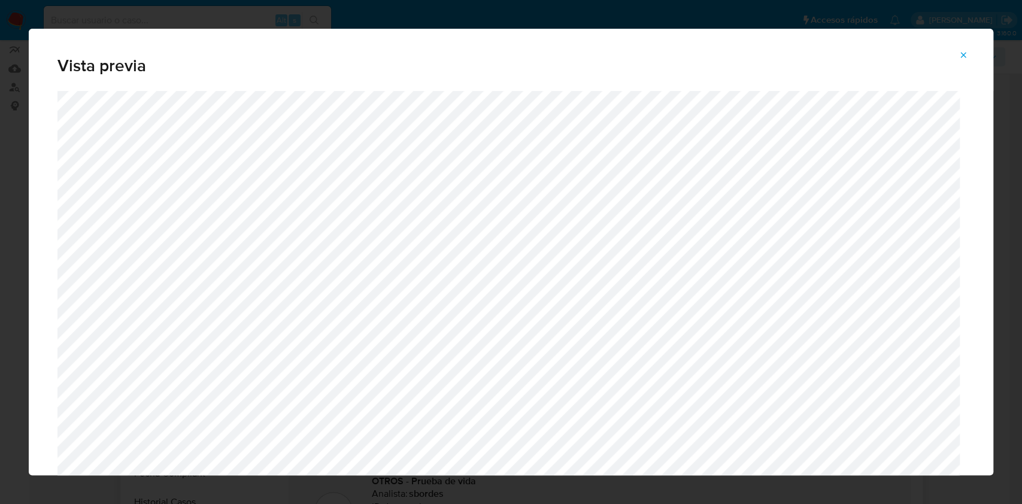
click at [542, 17] on div "Vista previa" at bounding box center [511, 252] width 1022 height 504
click at [965, 52] on icon "Attachment preview" at bounding box center [963, 55] width 10 height 10
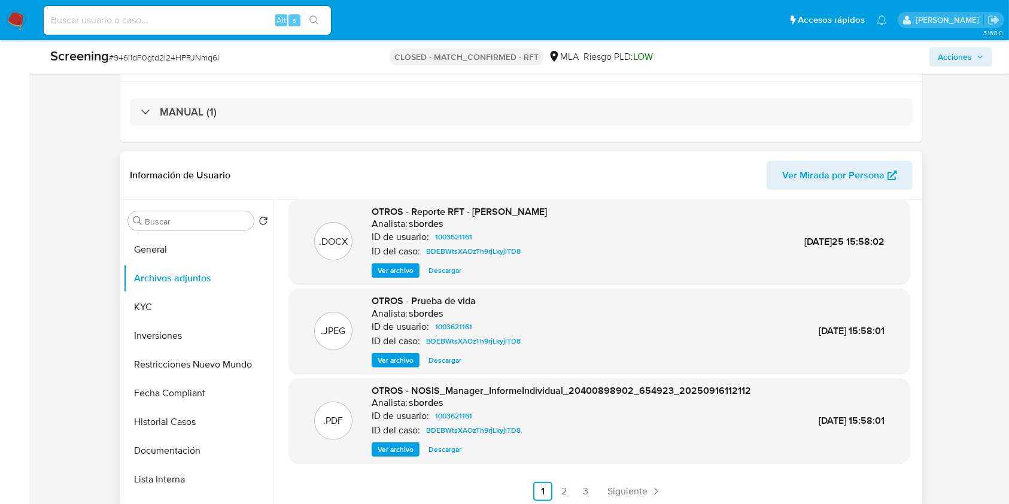
scroll to position [101, 0]
click at [560, 488] on link "2" at bounding box center [564, 490] width 19 height 19
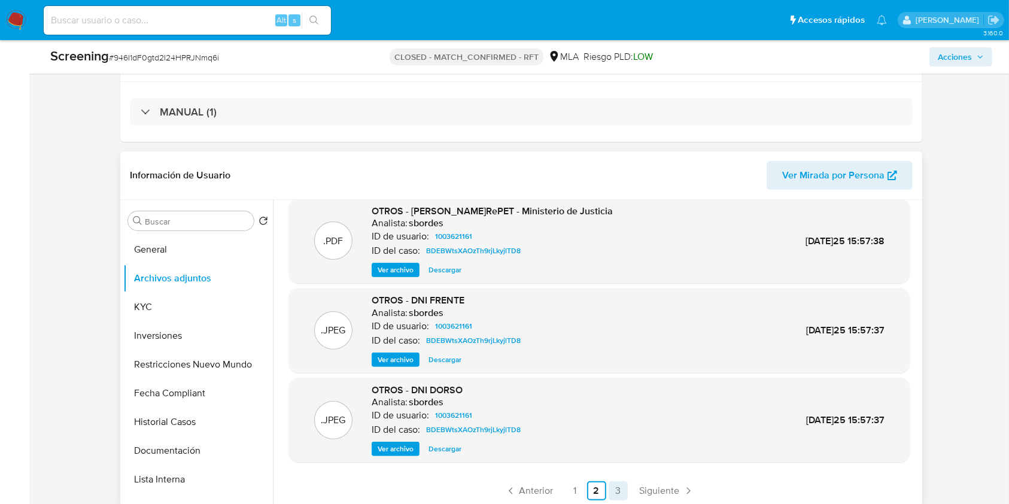
click at [615, 490] on link "3" at bounding box center [618, 490] width 19 height 19
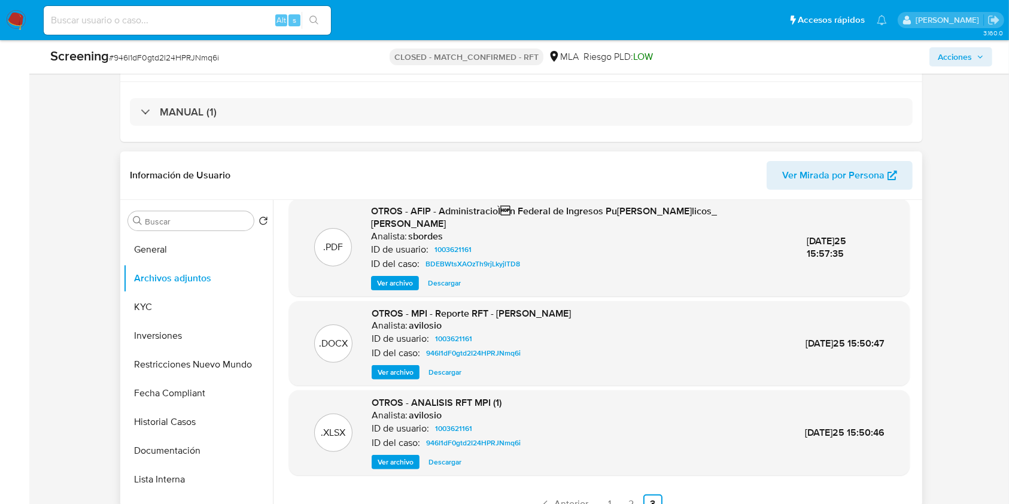
click at [394, 366] on span "Ver archivo" at bounding box center [396, 372] width 36 height 12
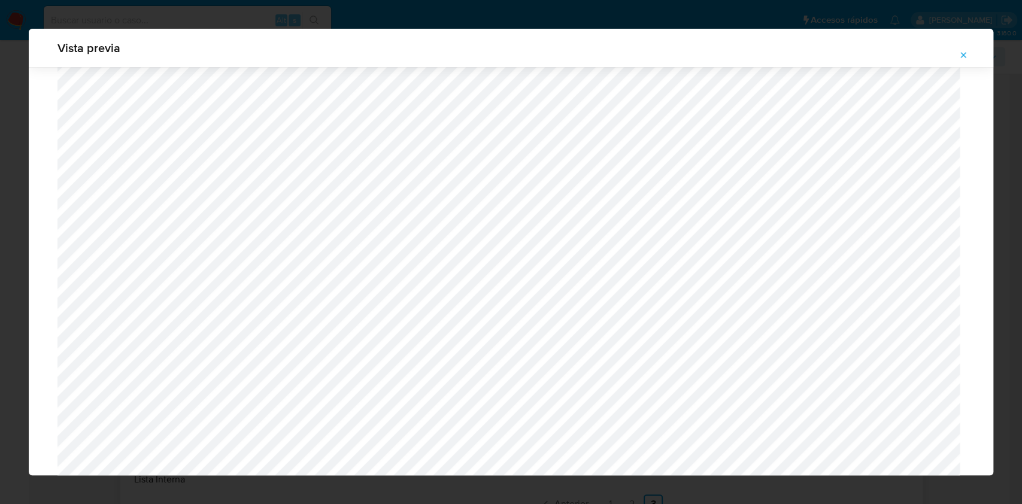
scroll to position [774, 0]
click at [960, 53] on icon "Attachment preview" at bounding box center [963, 55] width 10 height 10
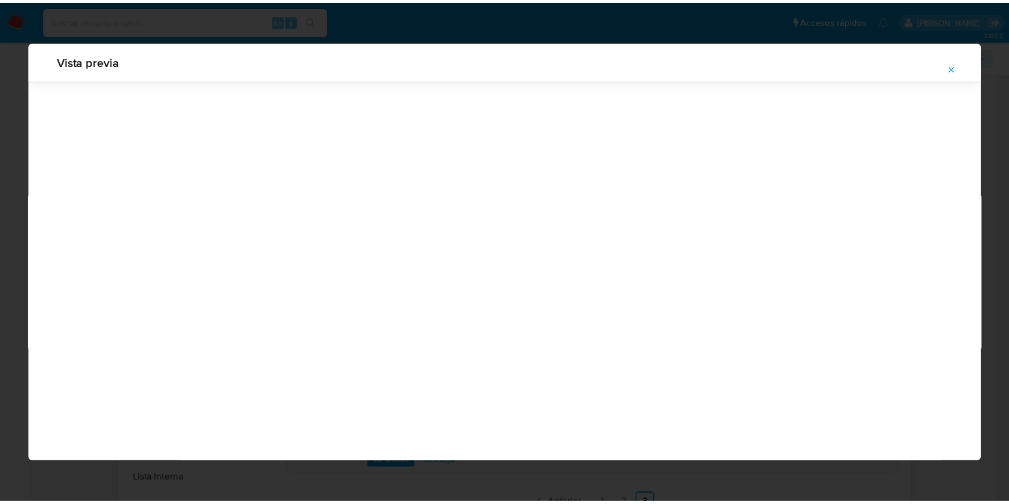
scroll to position [0, 0]
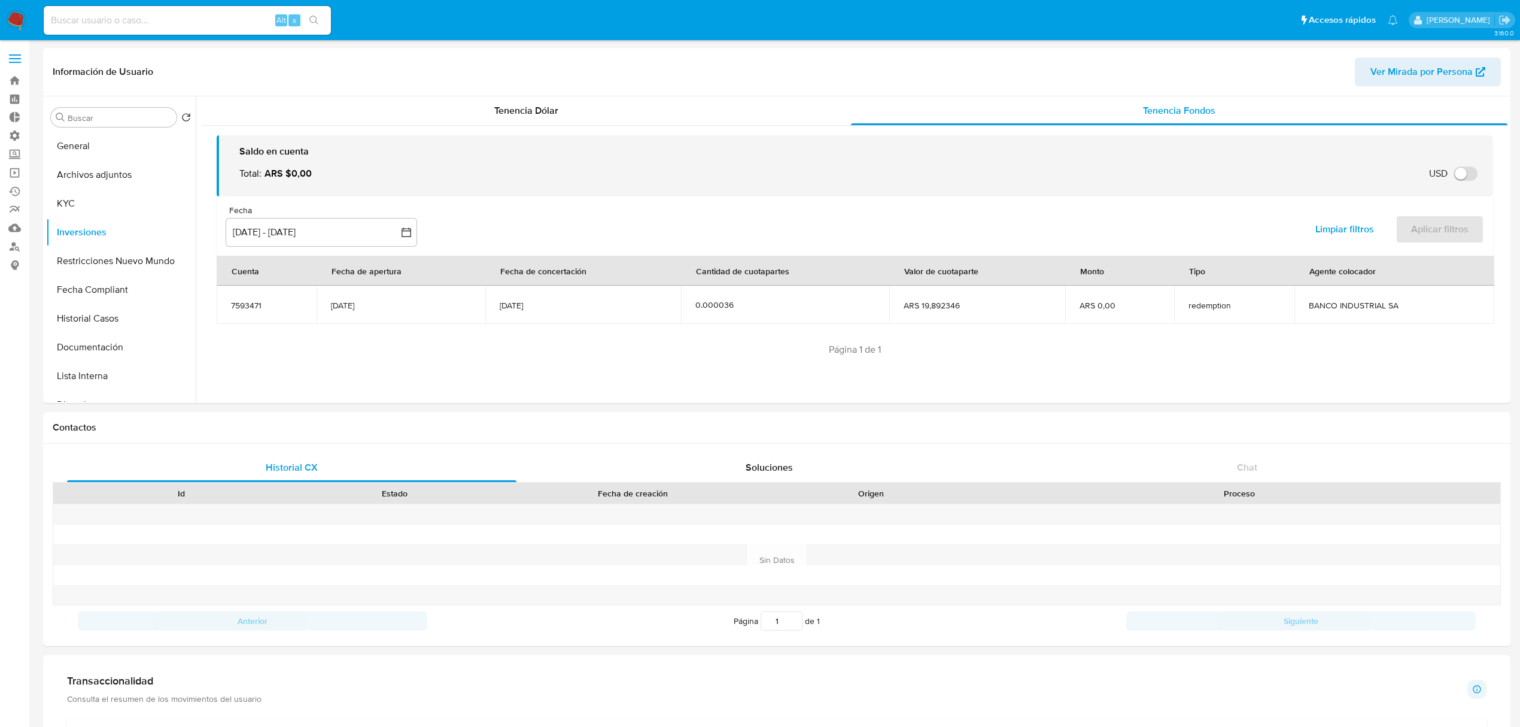
select select "10"
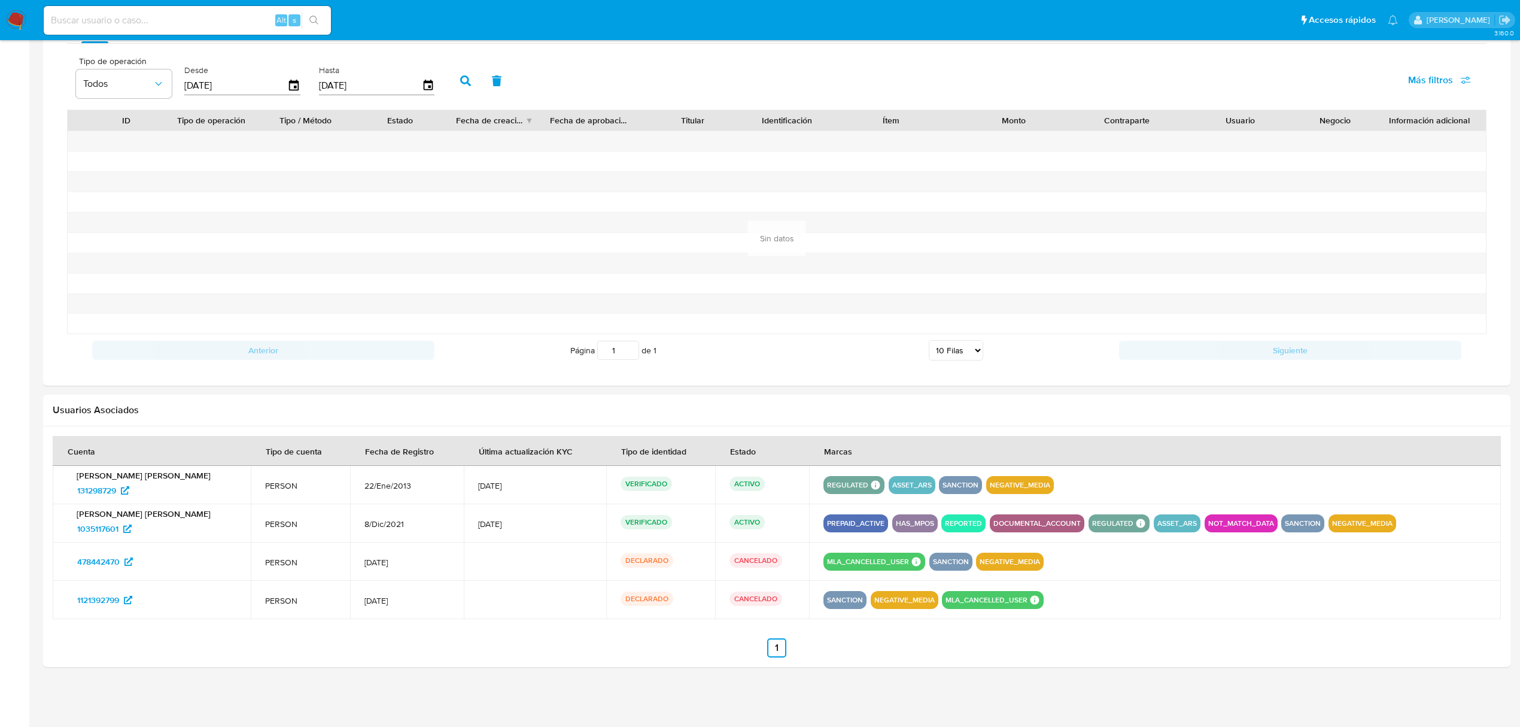
click at [151, 25] on input at bounding box center [187, 21] width 287 height 16
paste input "22418572"
type input "22418572"
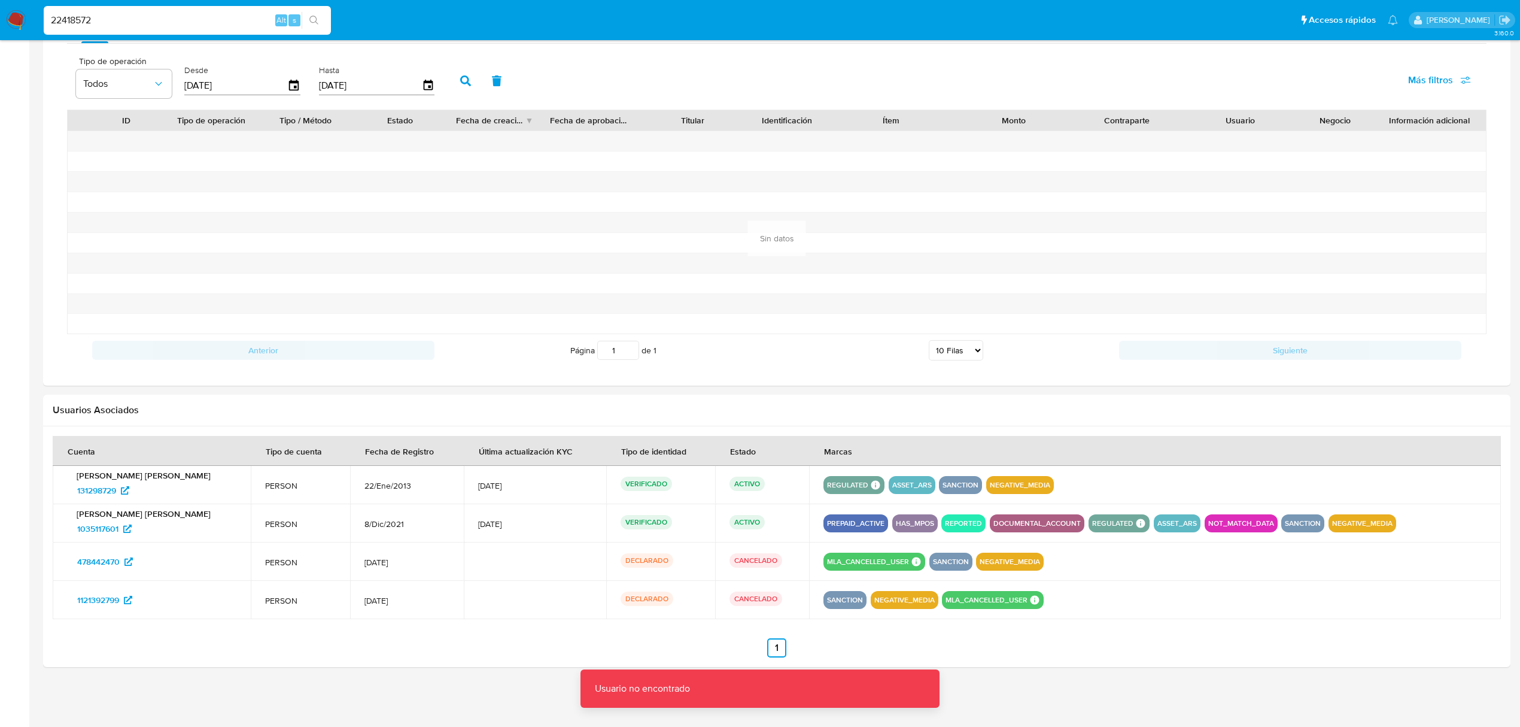
click at [120, 20] on input "22418572" at bounding box center [187, 21] width 287 height 16
click at [47, 22] on input "22418572" at bounding box center [187, 21] width 287 height 16
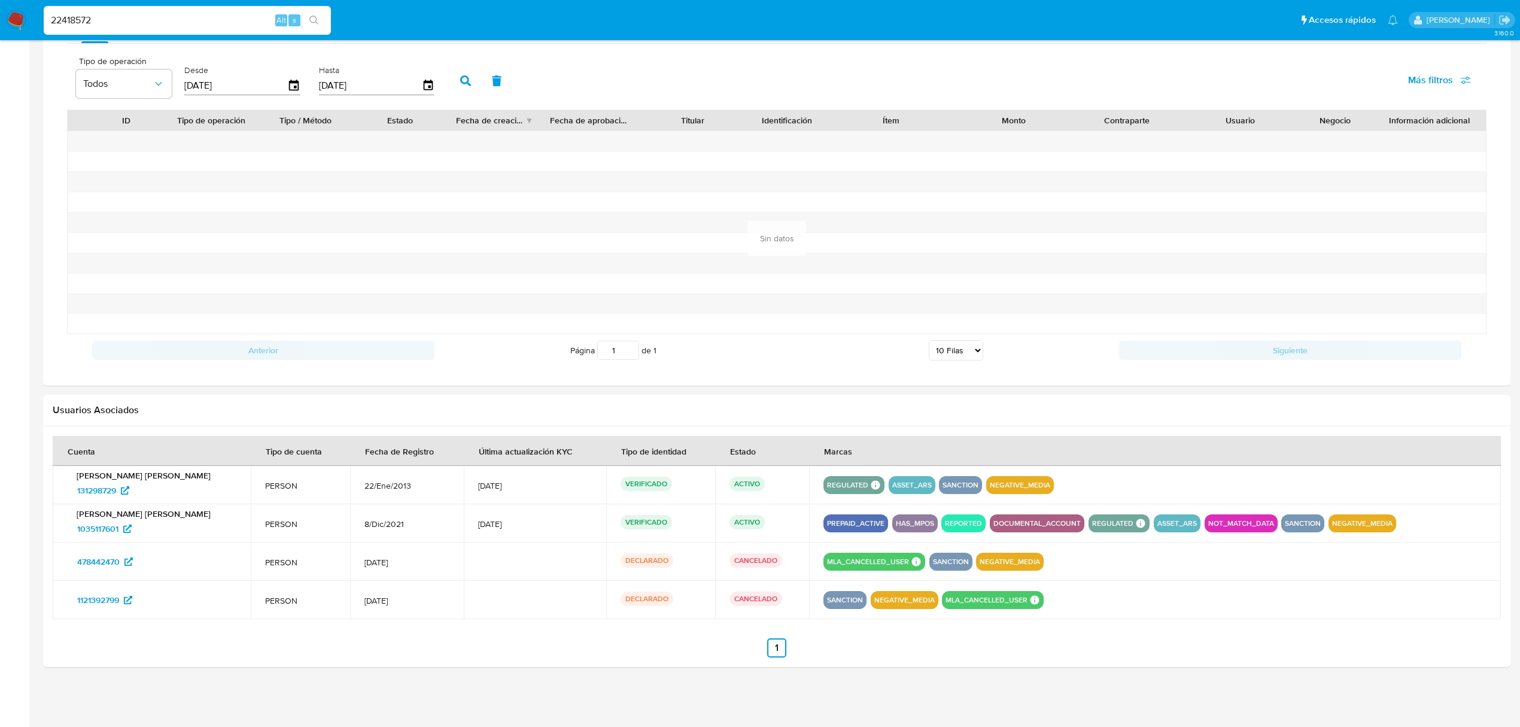
click at [149, 19] on input "22418572" at bounding box center [187, 21] width 287 height 16
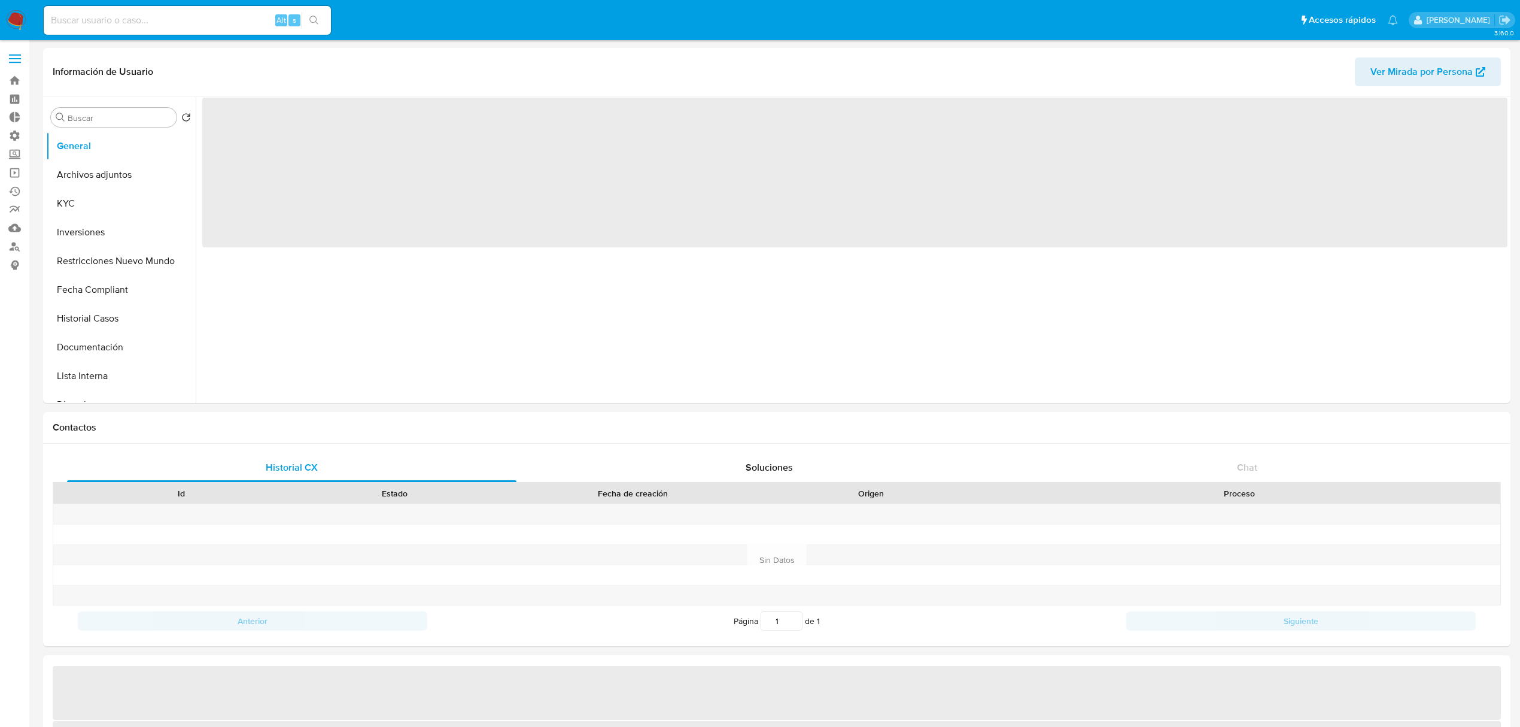
click at [139, 19] on input at bounding box center [187, 21] width 287 height 16
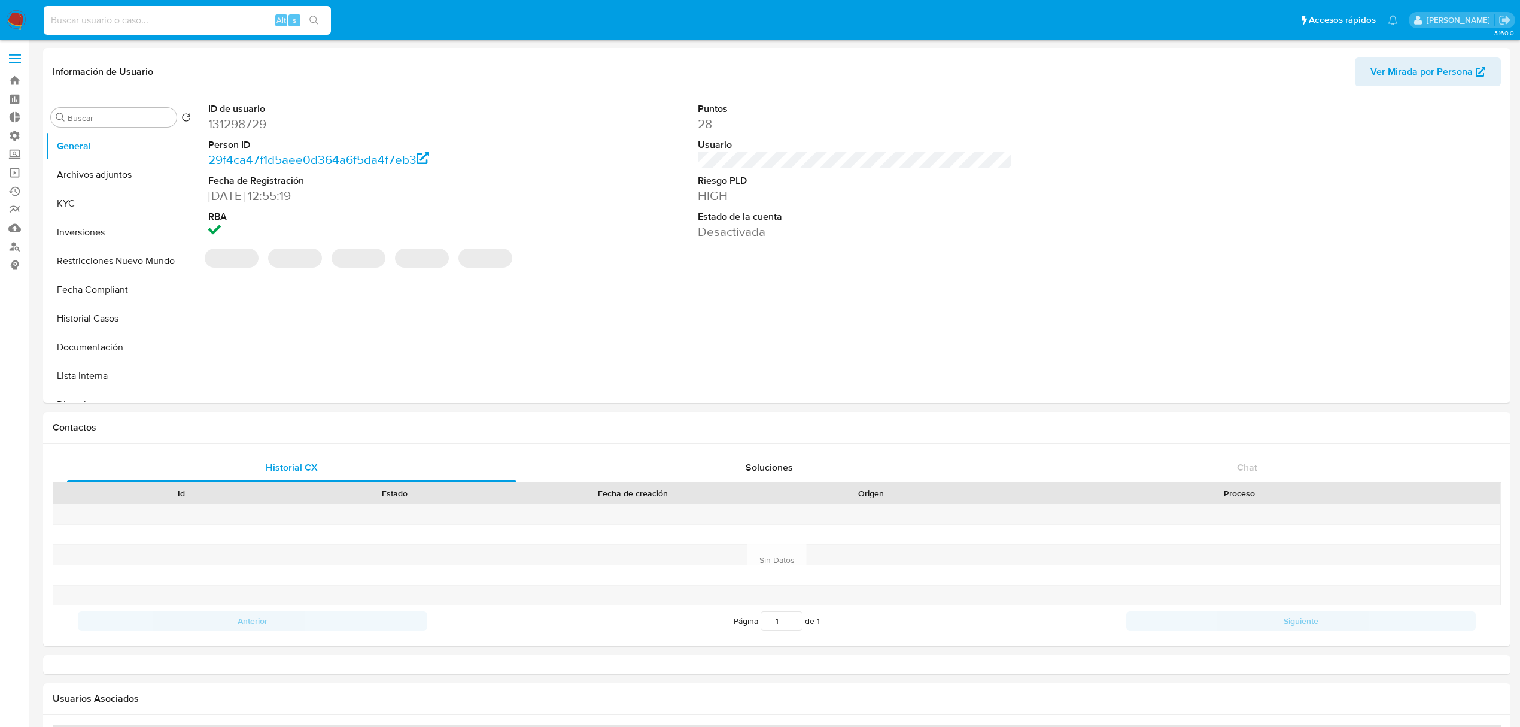
select select "10"
paste input "22418572"
type input "22418572"
click at [12, 251] on link "Buscador de personas" at bounding box center [71, 246] width 142 height 19
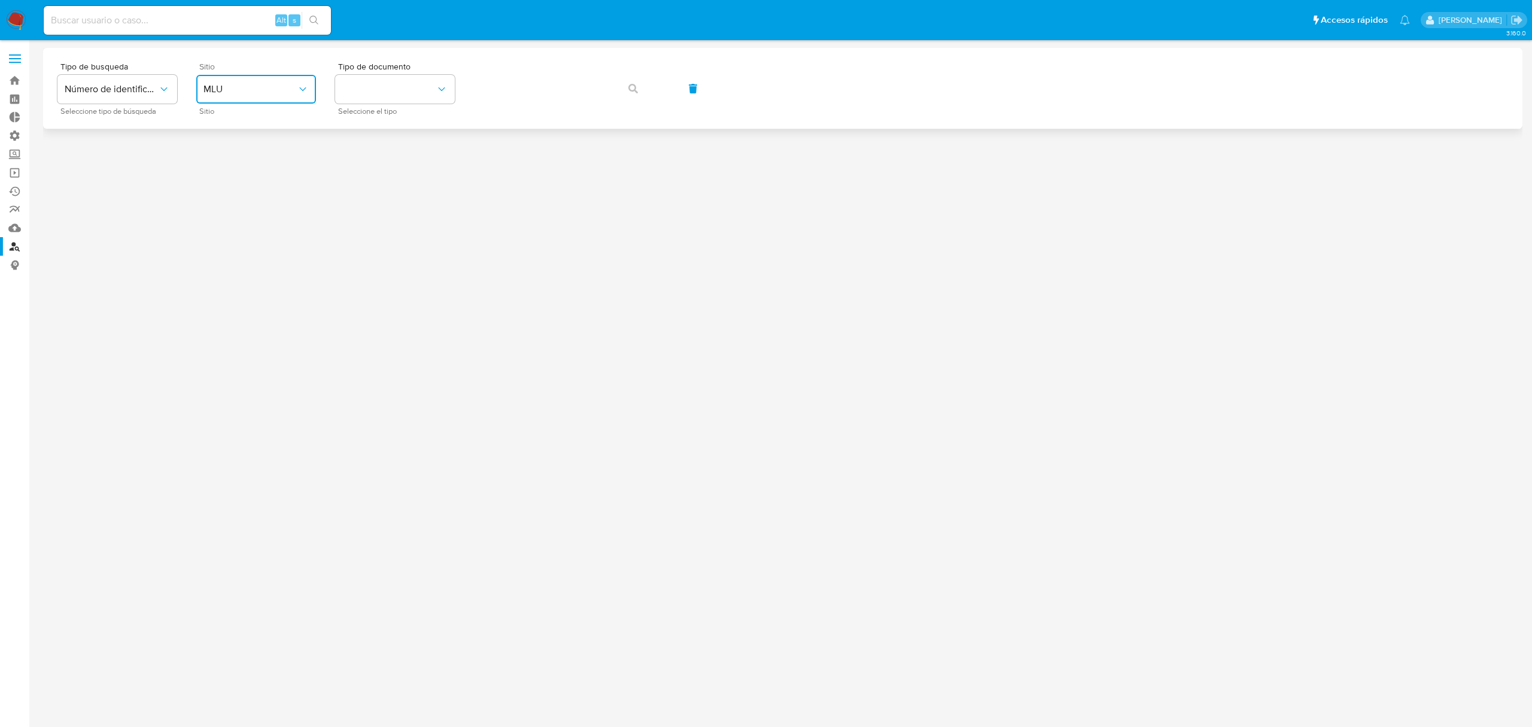
click at [256, 96] on button "MLU" at bounding box center [256, 89] width 120 height 29
click at [221, 160] on div "MLA" at bounding box center [252, 150] width 98 height 29
click at [148, 94] on span "Número de identificación" at bounding box center [111, 89] width 93 height 12
click at [420, 97] on button "identificationType" at bounding box center [395, 89] width 120 height 29
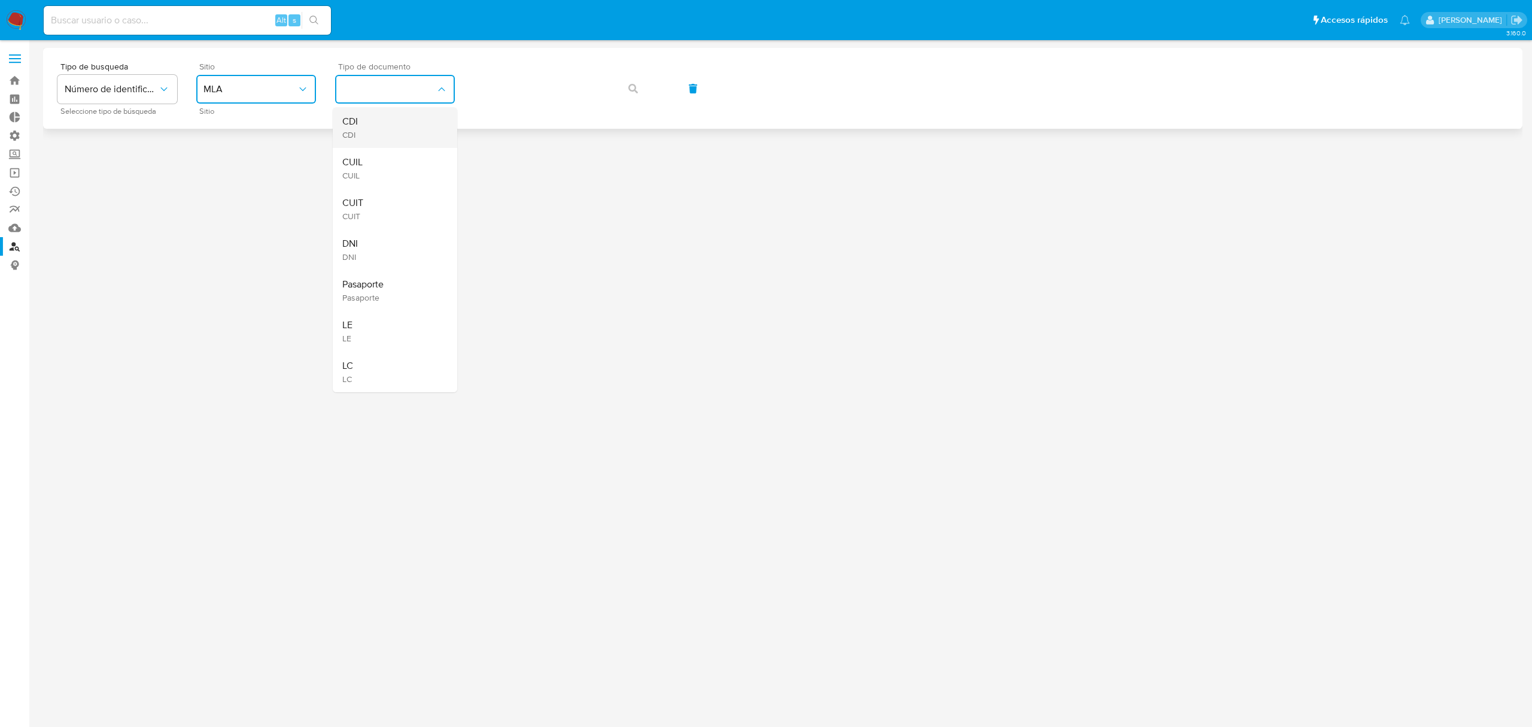
click at [391, 128] on div "CDI CDI" at bounding box center [391, 127] width 98 height 41
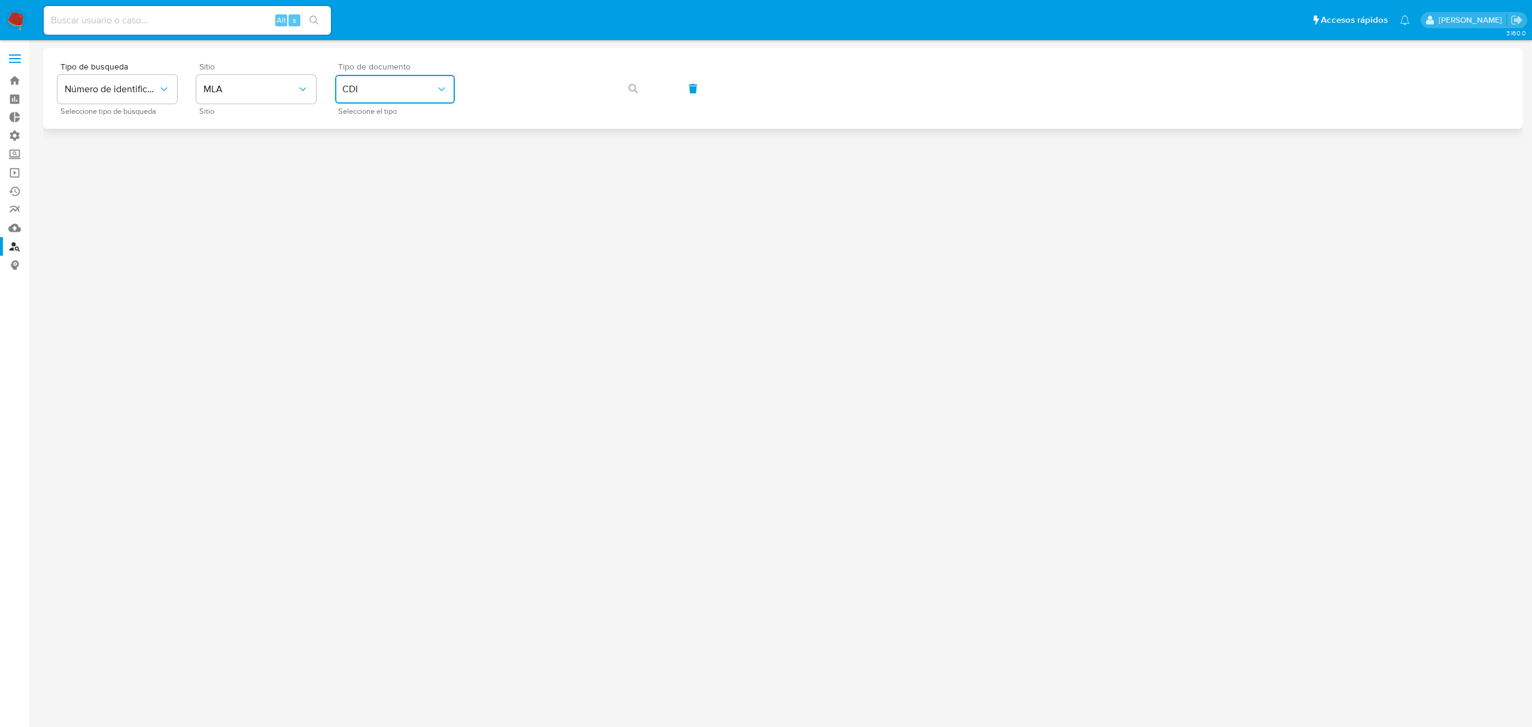
click at [419, 93] on span "CDI" at bounding box center [388, 89] width 93 height 12
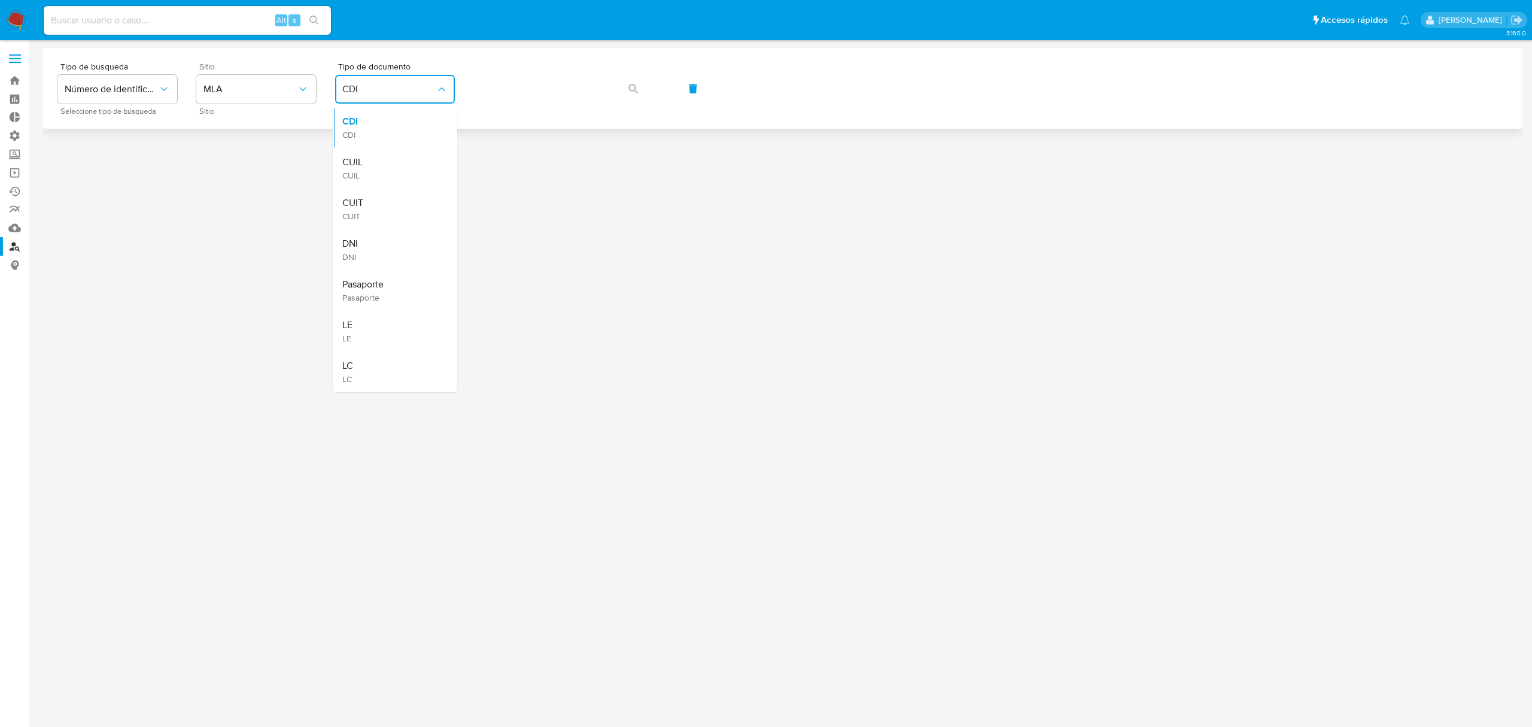
drag, startPoint x: 379, startPoint y: 245, endPoint x: 463, endPoint y: 110, distance: 158.8
click at [387, 231] on div "DNI DNI" at bounding box center [391, 249] width 98 height 41
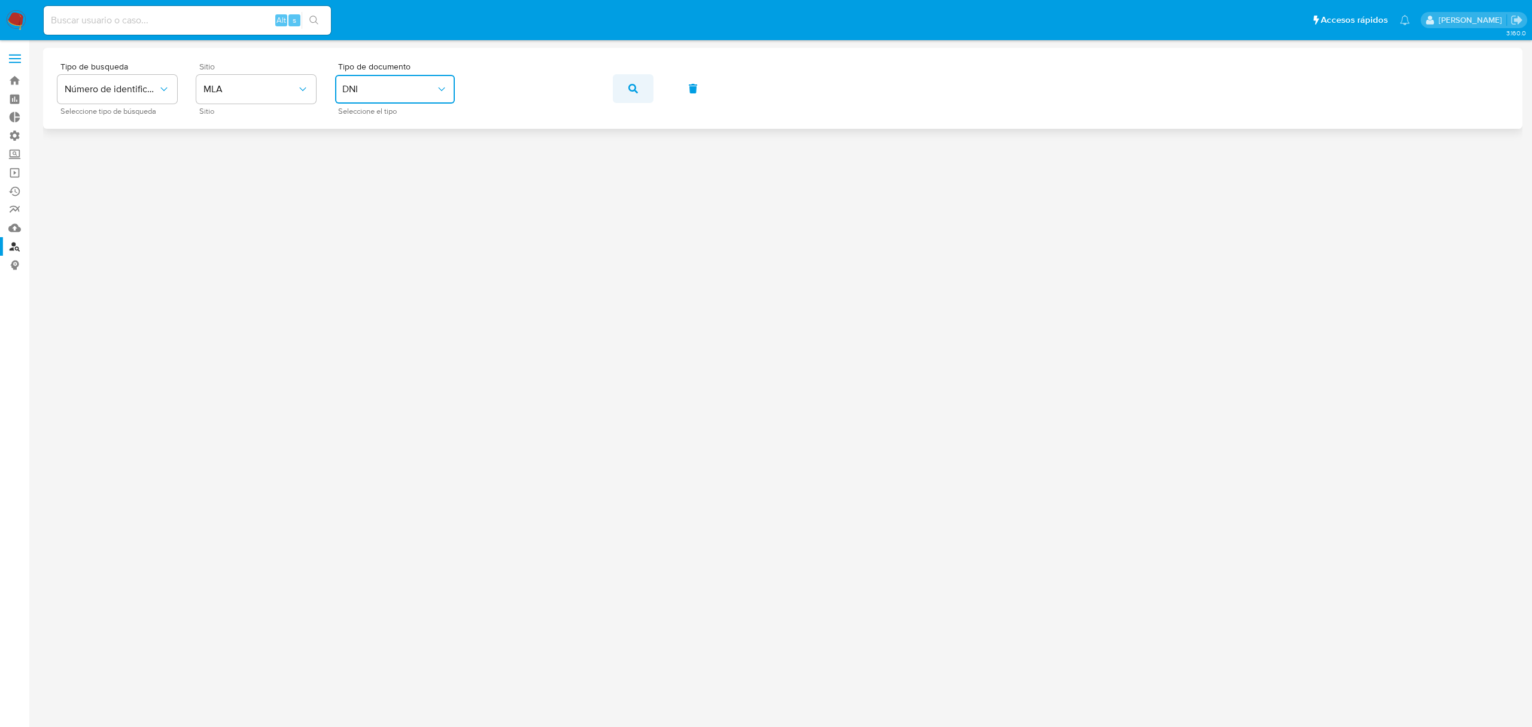
click at [635, 84] on icon "button" at bounding box center [633, 89] width 10 height 10
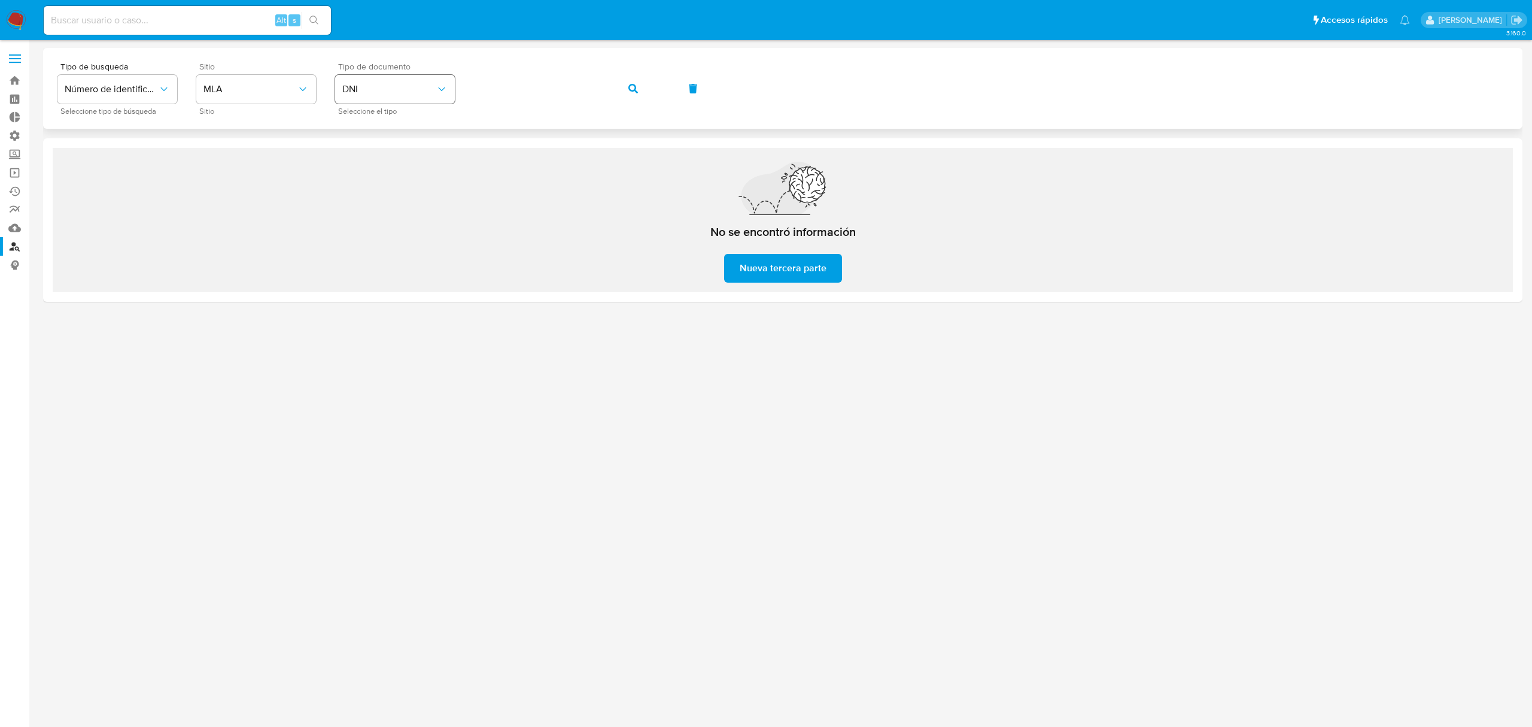
click at [430, 87] on div "Tipo de busqueda Número de identificación Seleccione tipo de búsqueda Sitio MLA…" at bounding box center [782, 88] width 1451 height 52
click at [621, 92] on button "button" at bounding box center [633, 88] width 41 height 29
click at [413, 99] on div "Tipo de busqueda Número de identificación Seleccione tipo de búsqueda Sitio MLA…" at bounding box center [782, 88] width 1451 height 52
click at [643, 89] on button "button" at bounding box center [633, 88] width 41 height 29
click at [436, 99] on button "DNI" at bounding box center [395, 89] width 120 height 29
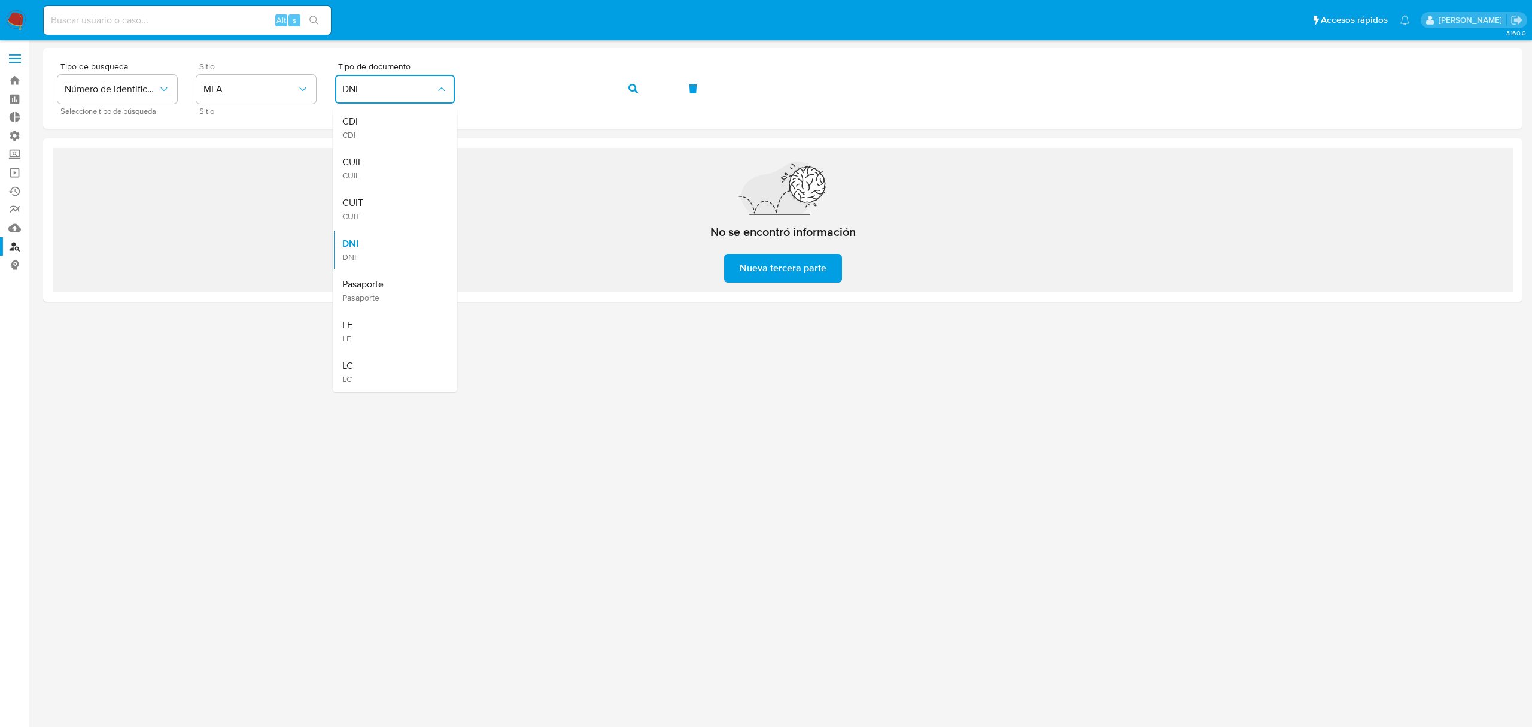
drag, startPoint x: 391, startPoint y: 203, endPoint x: 531, endPoint y: 148, distance: 150.5
click at [419, 194] on div "CUIT CUIT" at bounding box center [391, 209] width 98 height 41
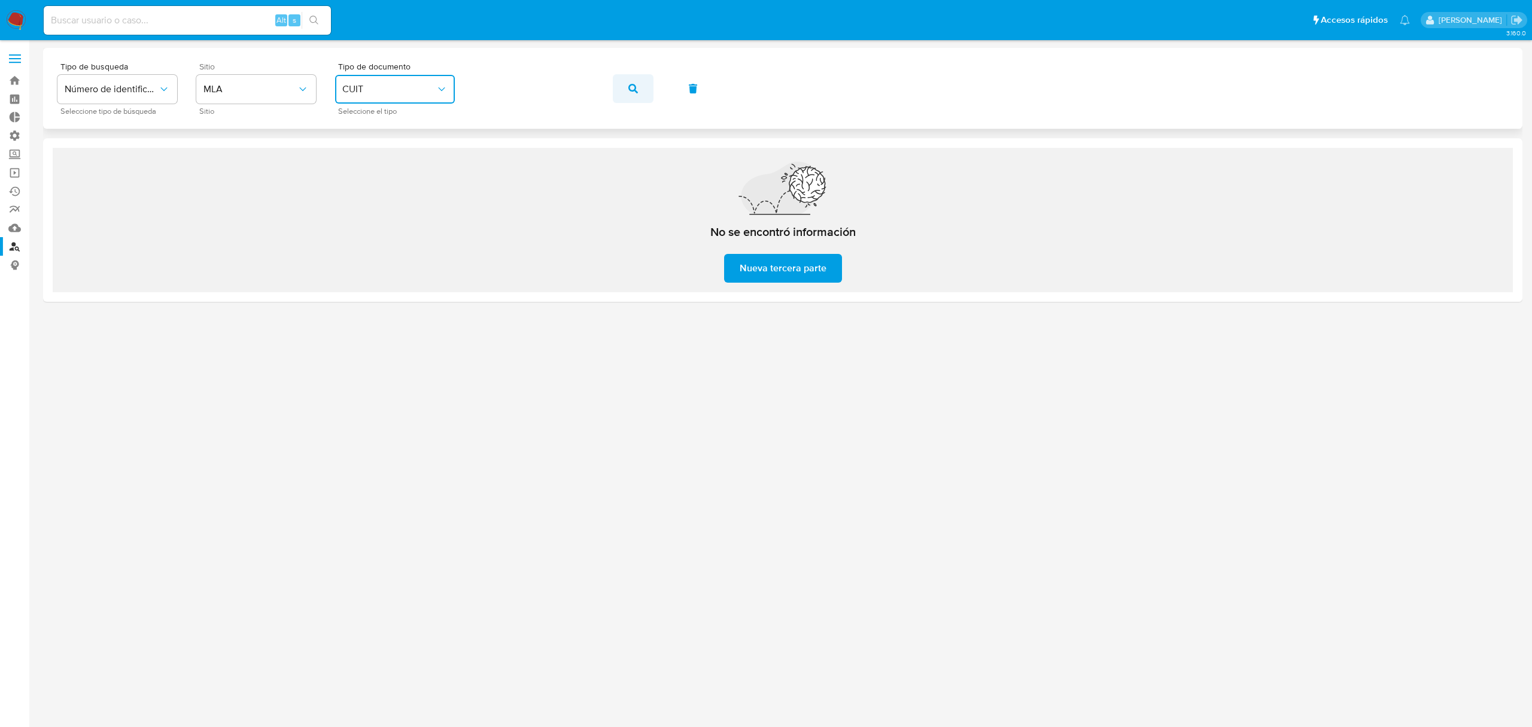
click at [628, 92] on icon "button" at bounding box center [633, 89] width 10 height 10
click at [425, 94] on span "CUIT" at bounding box center [388, 89] width 93 height 12
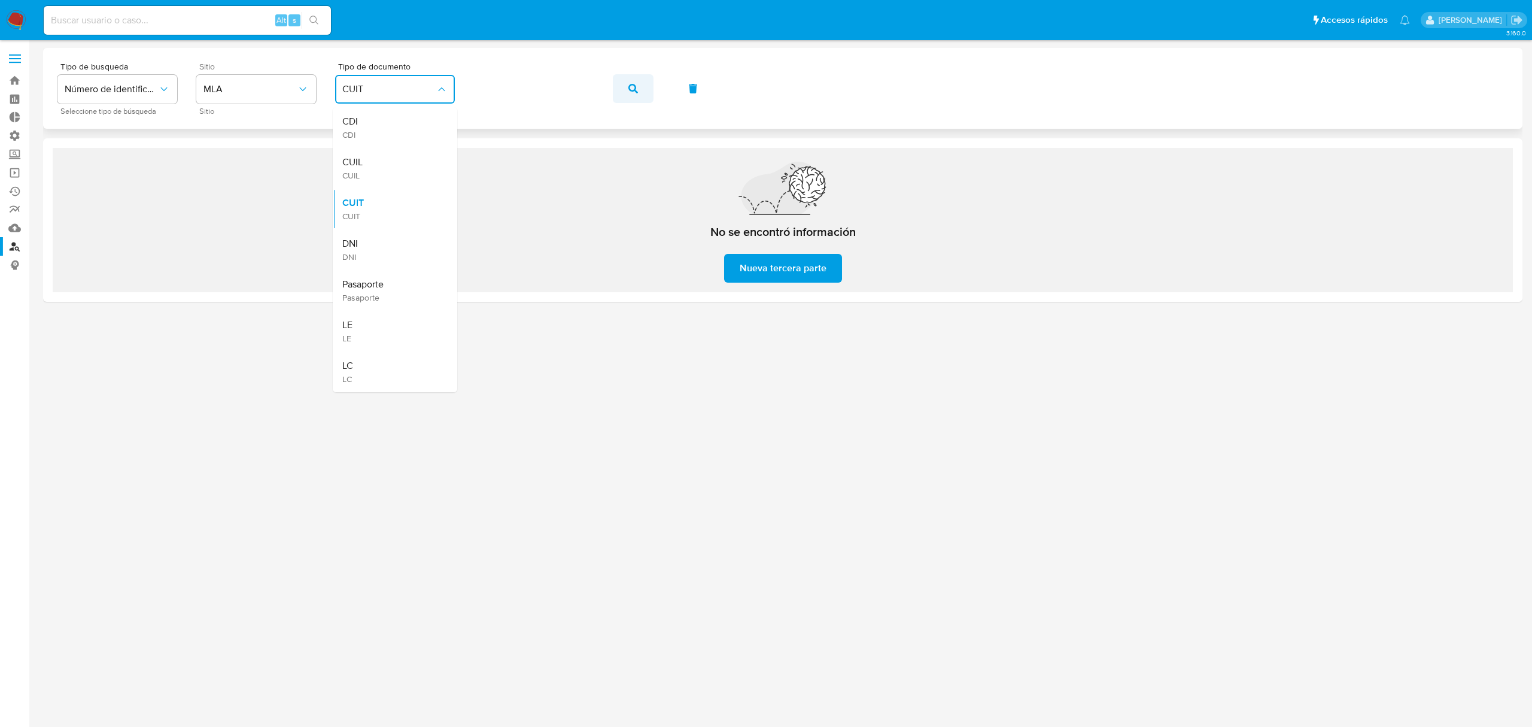
drag, startPoint x: 406, startPoint y: 159, endPoint x: 616, endPoint y: 90, distance: 221.8
click at [419, 156] on div "CUIL CUIL" at bounding box center [391, 168] width 98 height 41
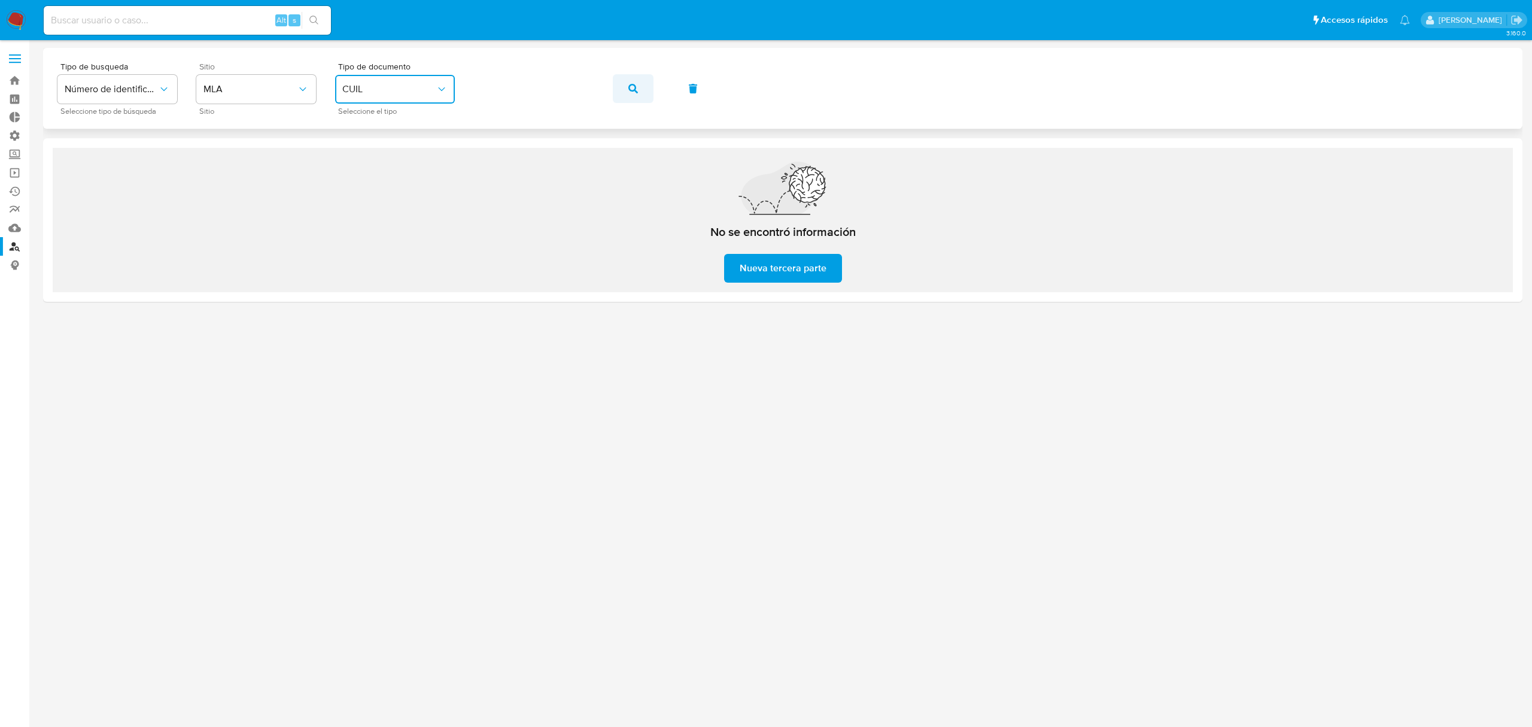
click at [634, 85] on icon "button" at bounding box center [633, 89] width 10 height 10
